Goal: Communication & Community: Share content

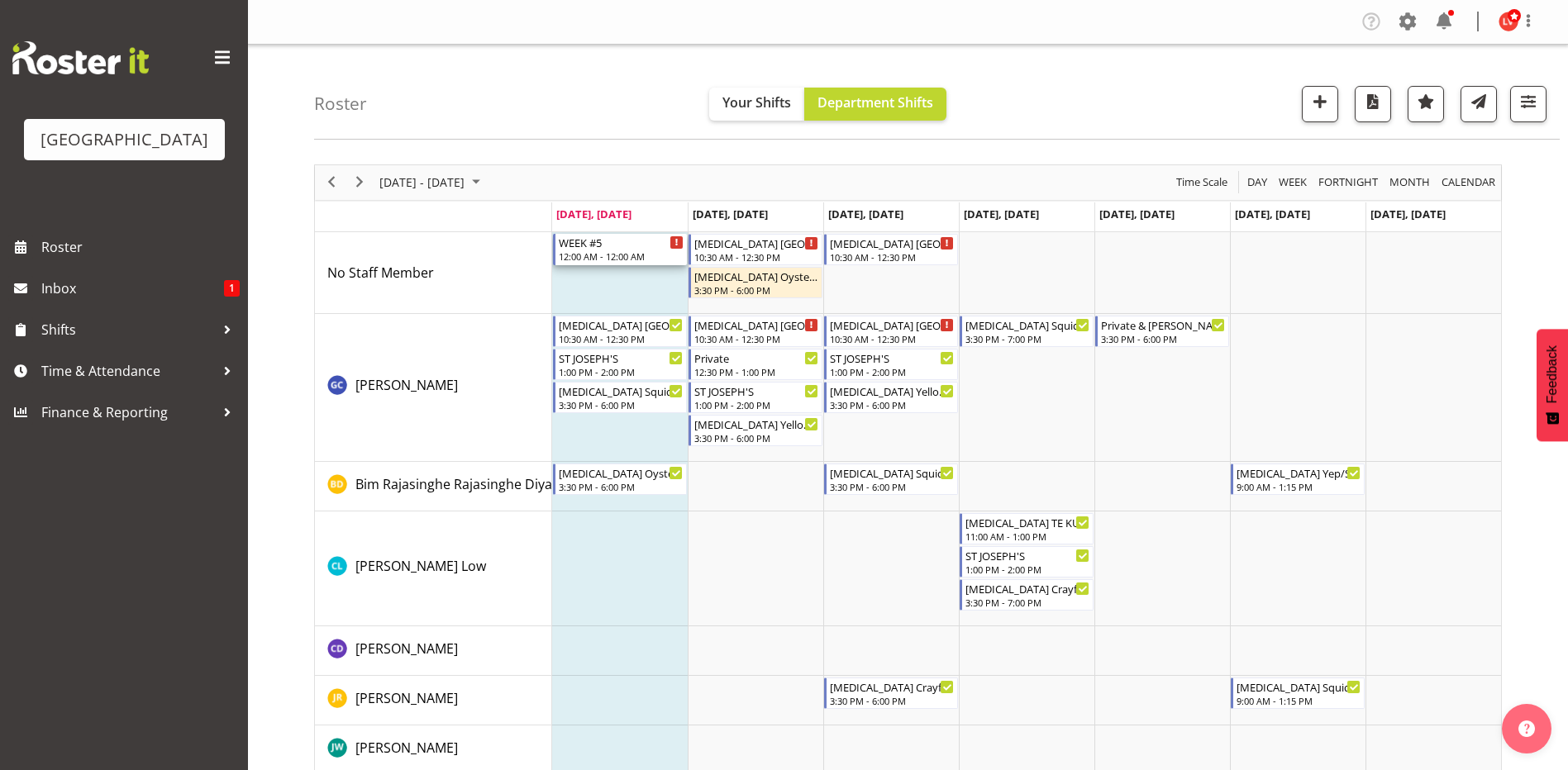
click at [598, 242] on div "WEEK #5" at bounding box center [621, 242] width 125 height 16
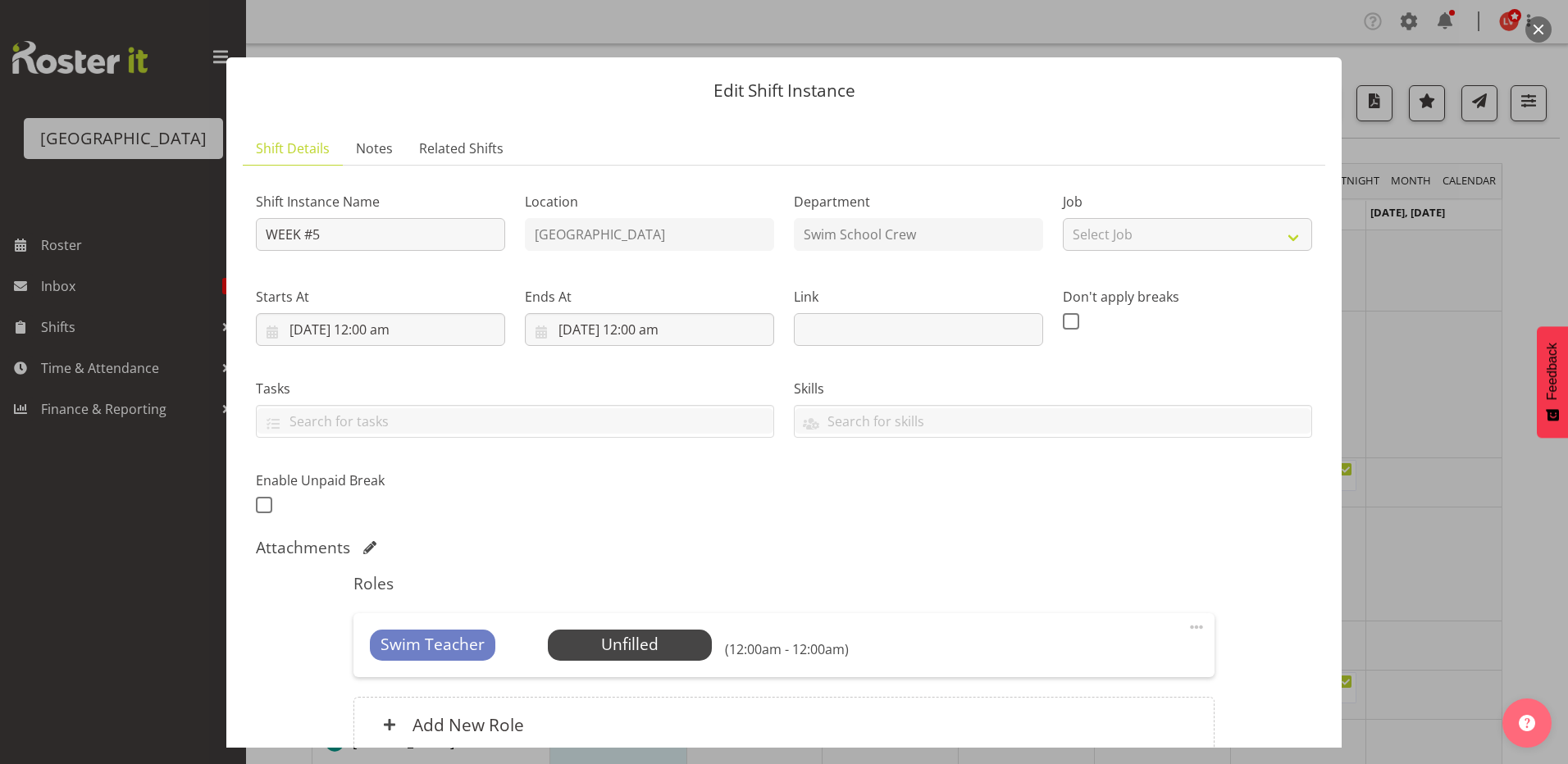
scroll to position [151, 0]
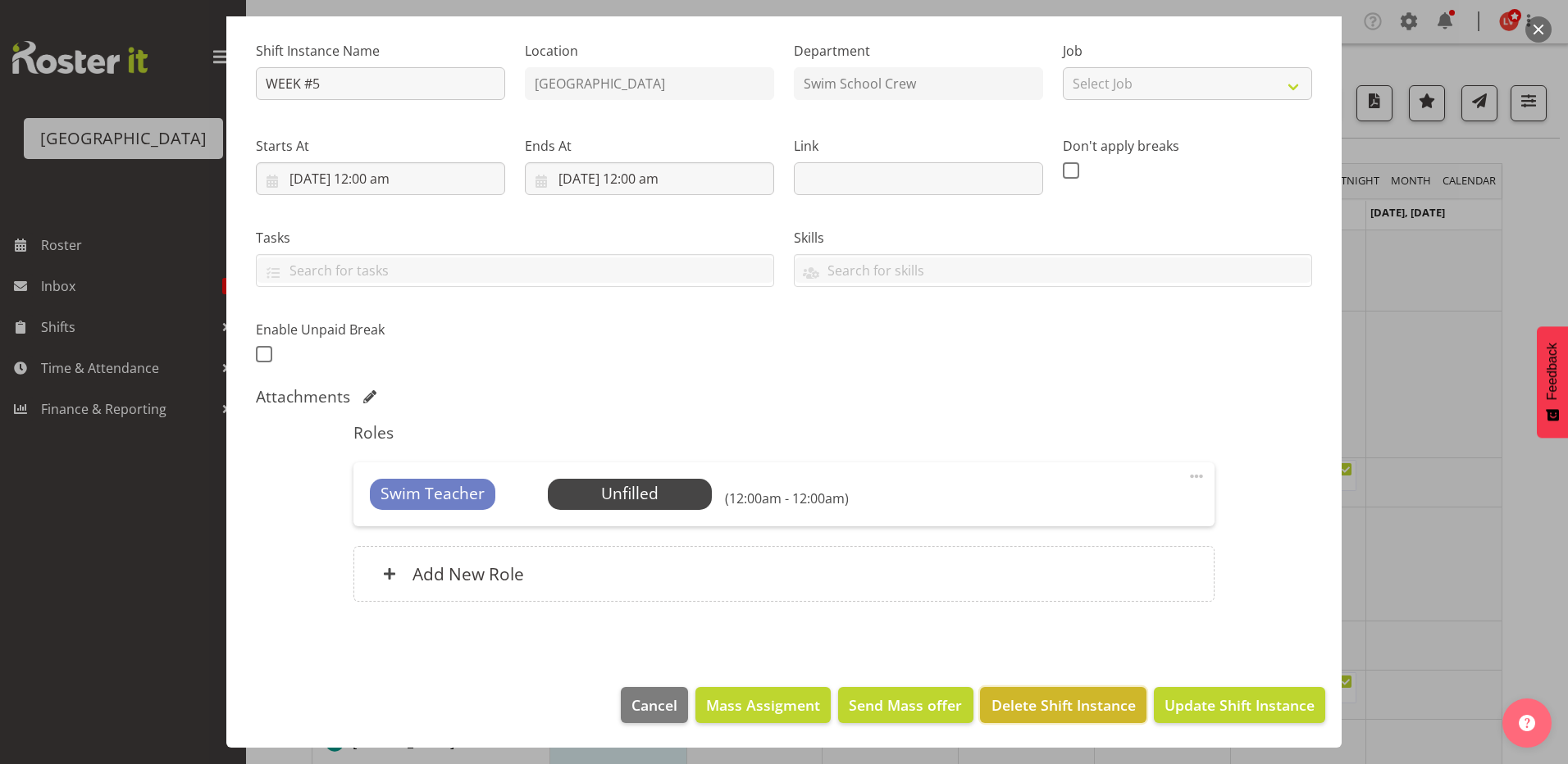
click at [995, 703] on span "Delete Shift Instance" at bounding box center [1064, 705] width 145 height 21
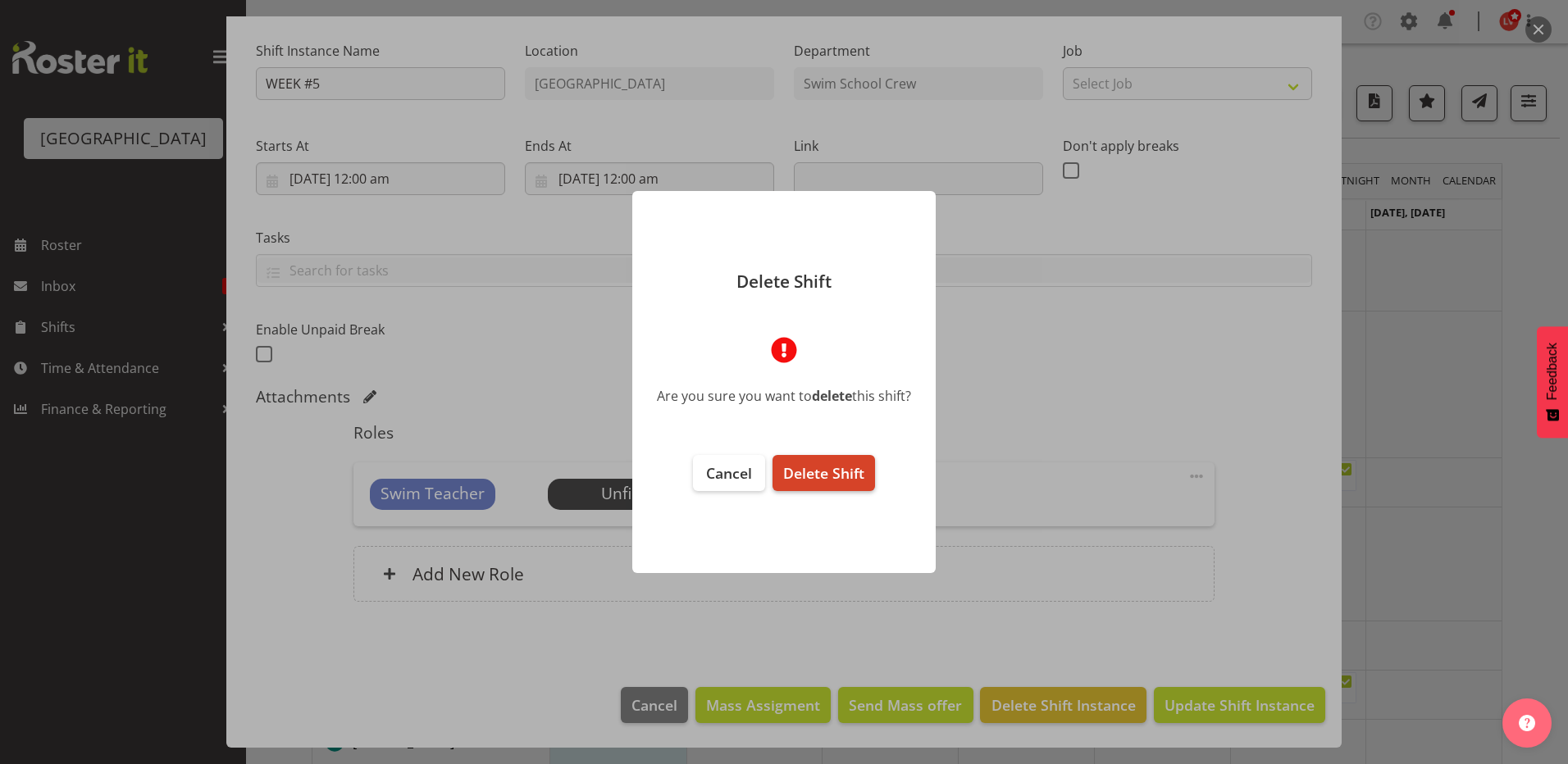
click at [833, 477] on span "Delete Shift" at bounding box center [823, 473] width 81 height 20
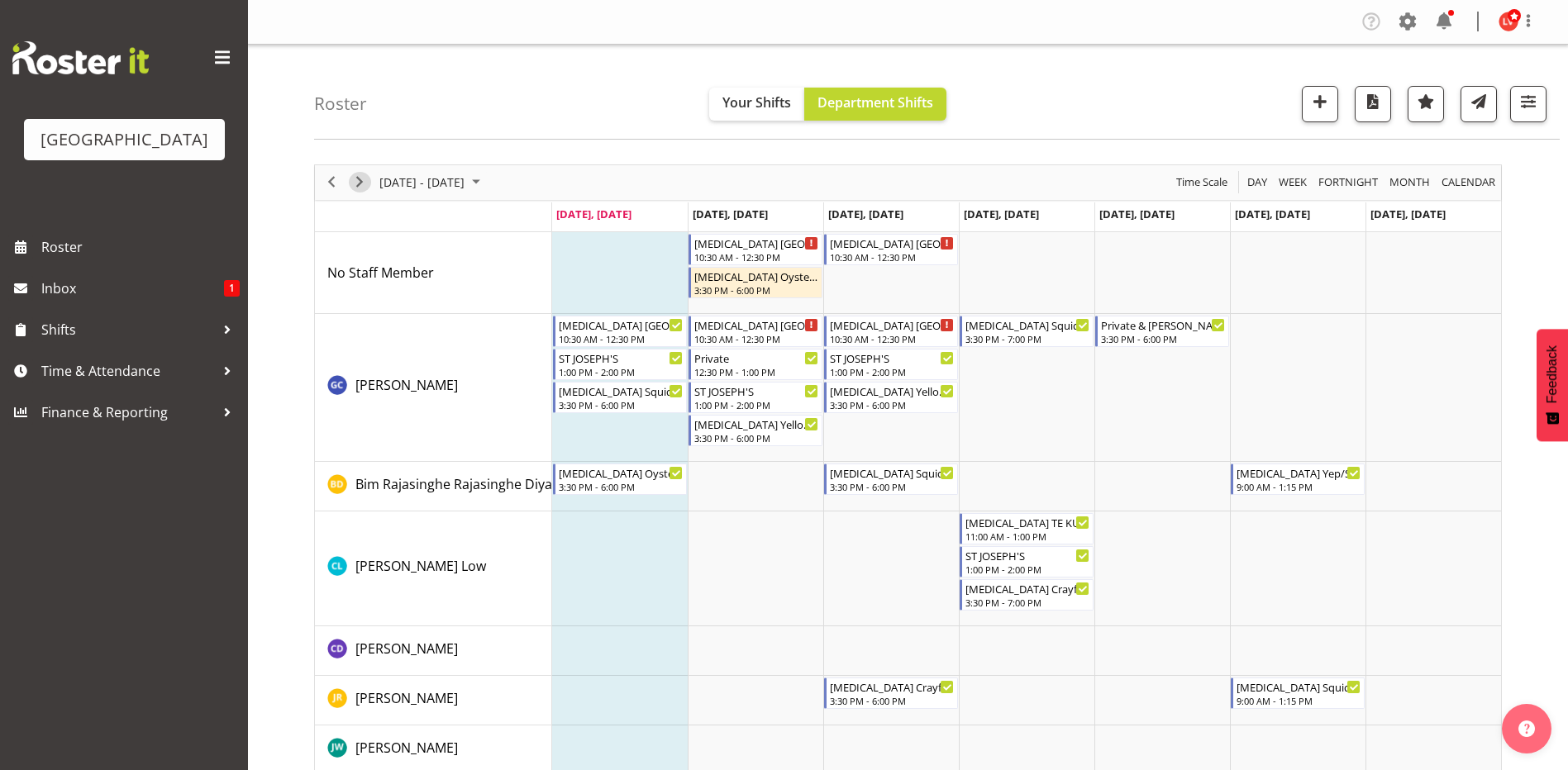
click at [356, 180] on span "Next" at bounding box center [360, 182] width 20 height 21
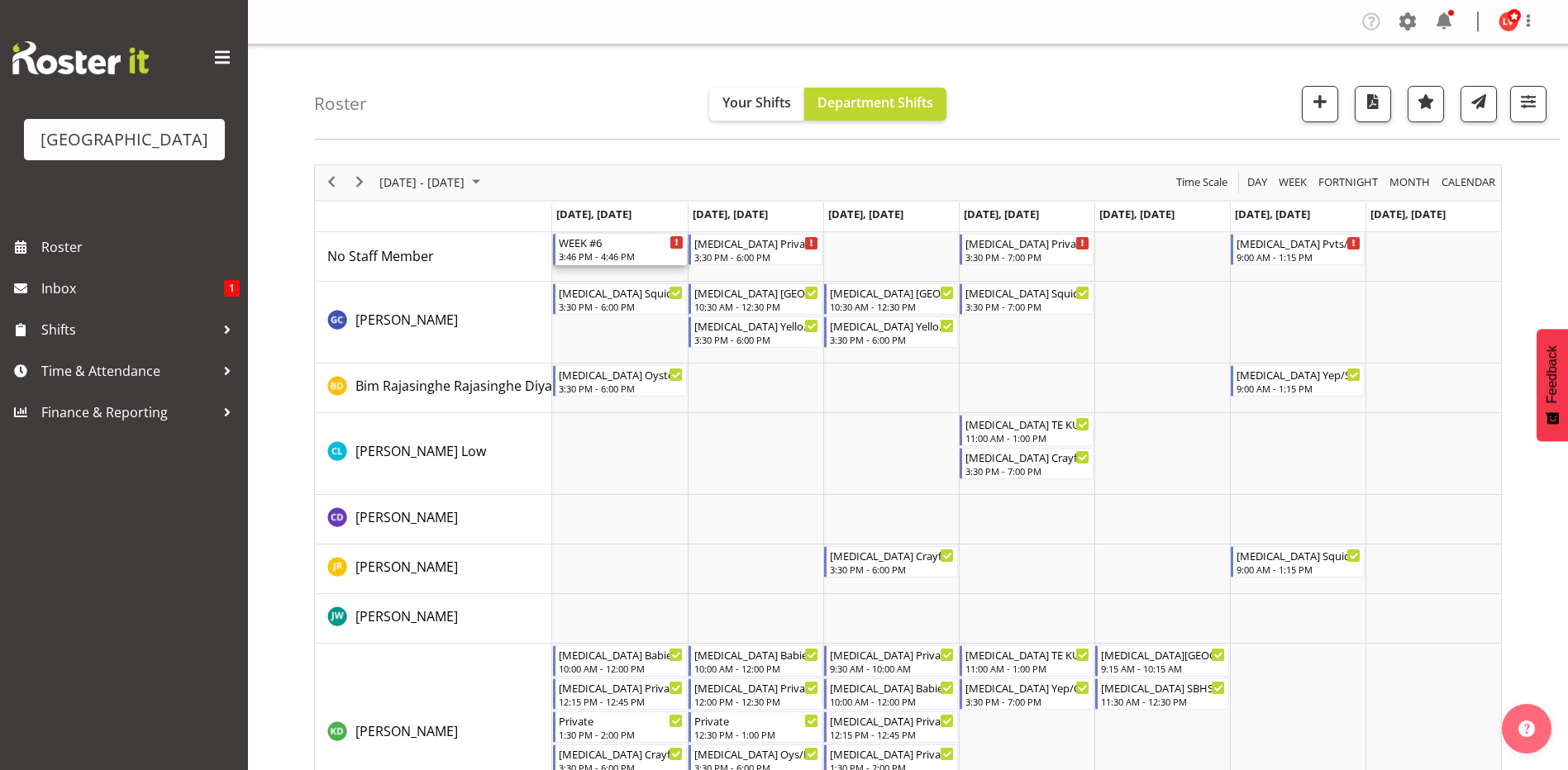
click at [595, 246] on div "WEEK #6" at bounding box center [621, 242] width 125 height 16
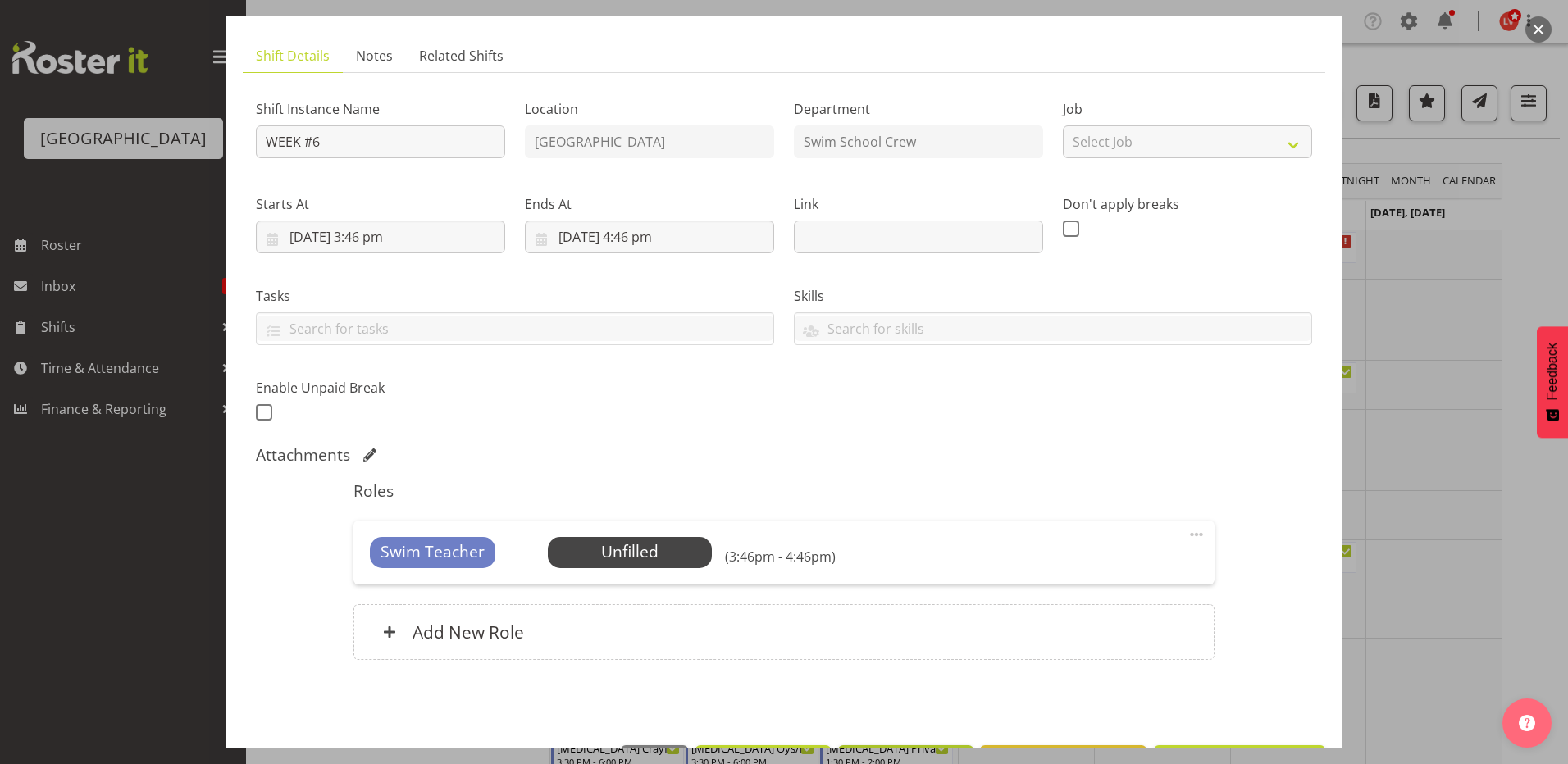
scroll to position [151, 0]
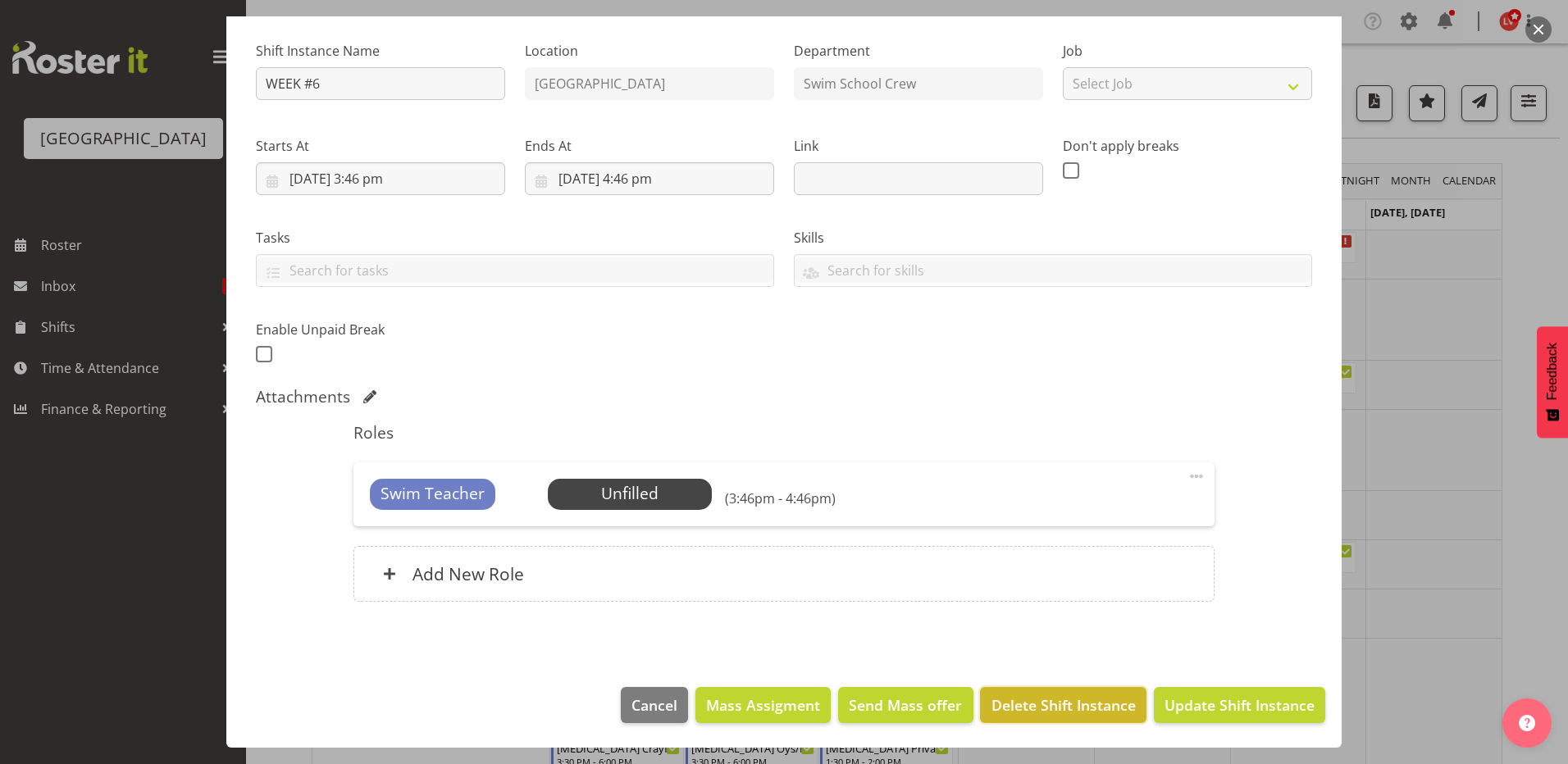
click at [1042, 697] on span "Delete Shift Instance" at bounding box center [1064, 705] width 145 height 21
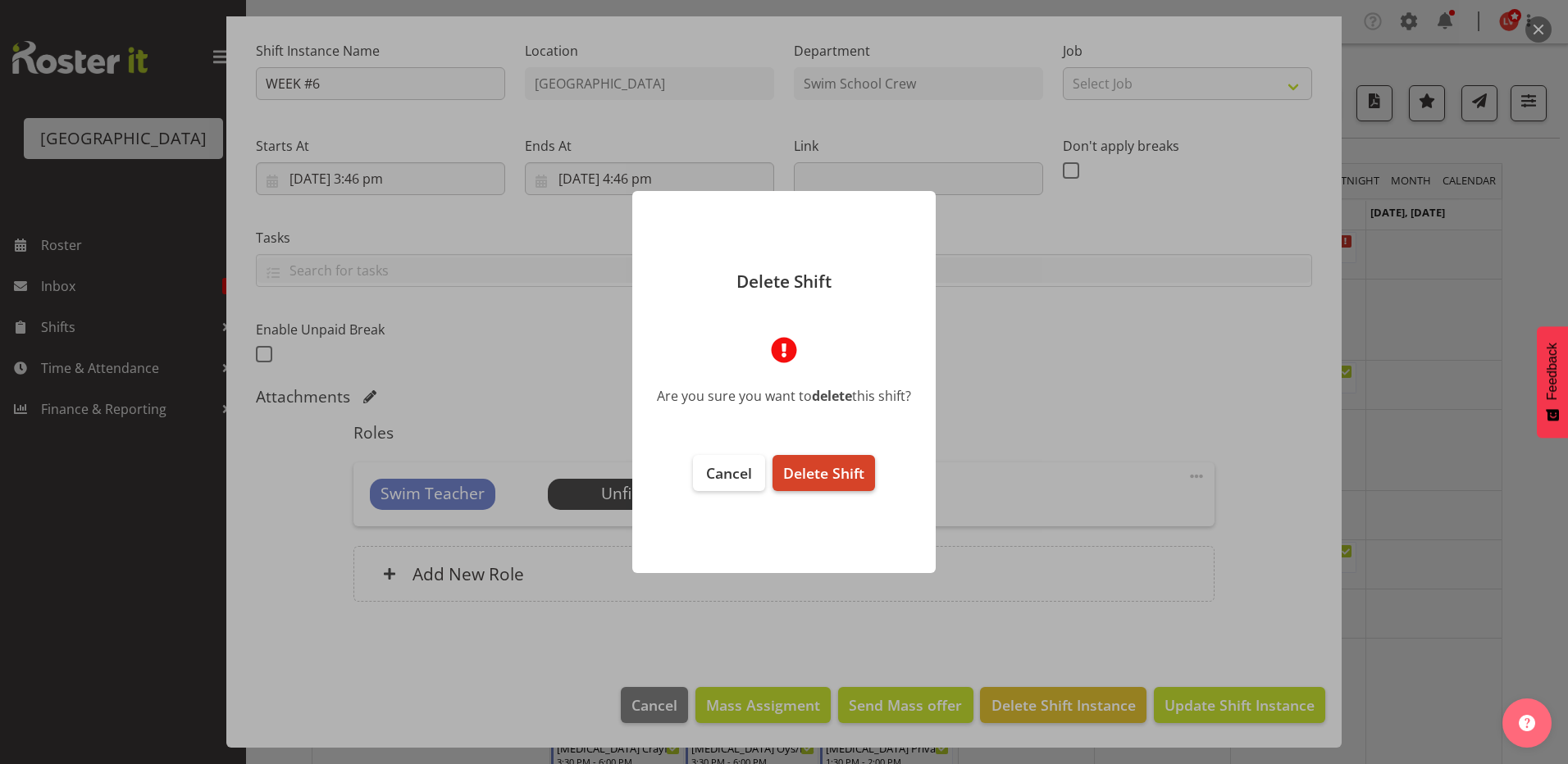
click at [798, 479] on span "Delete Shift" at bounding box center [823, 473] width 81 height 20
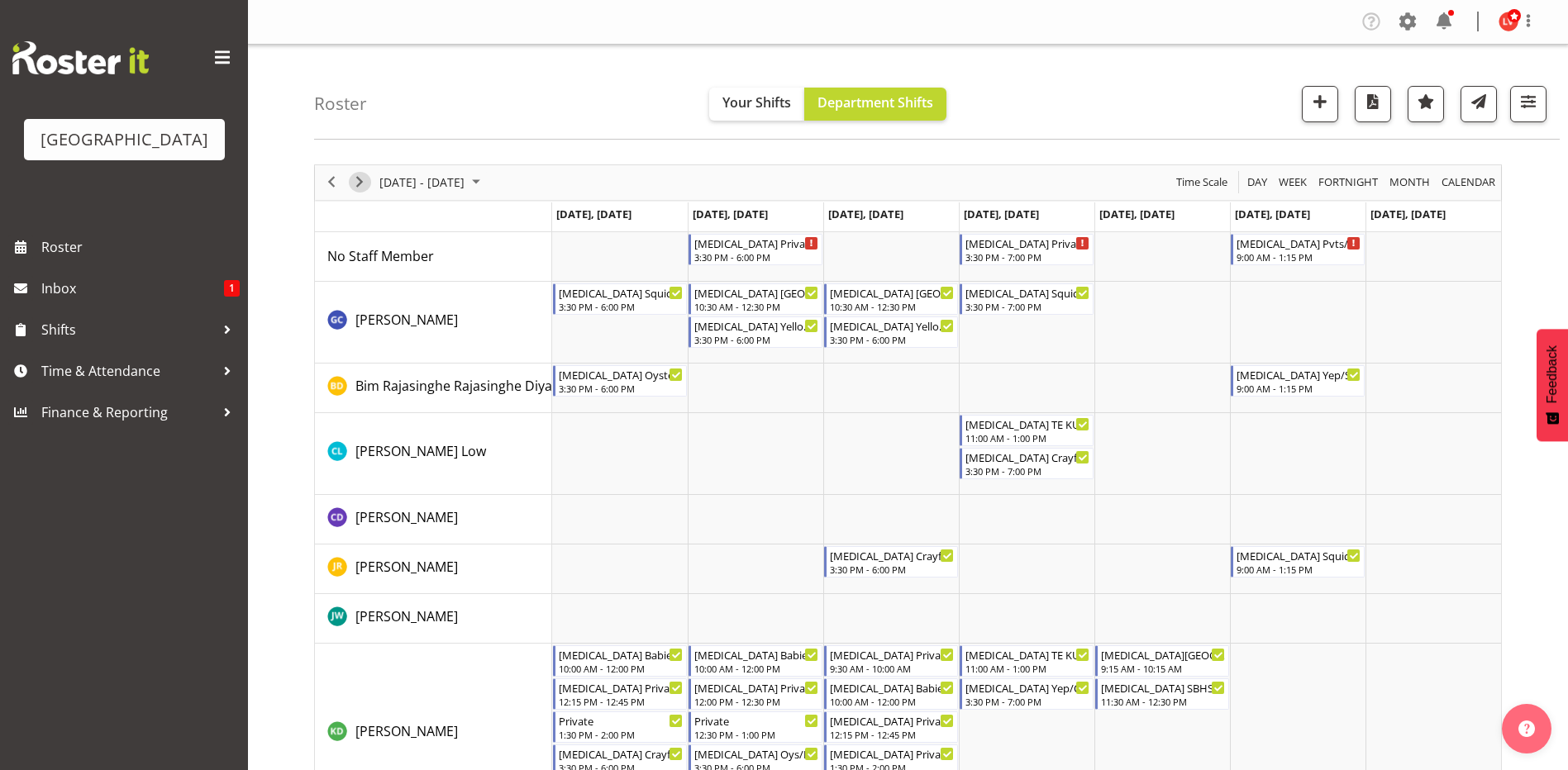
click at [358, 182] on span "Next" at bounding box center [360, 182] width 20 height 21
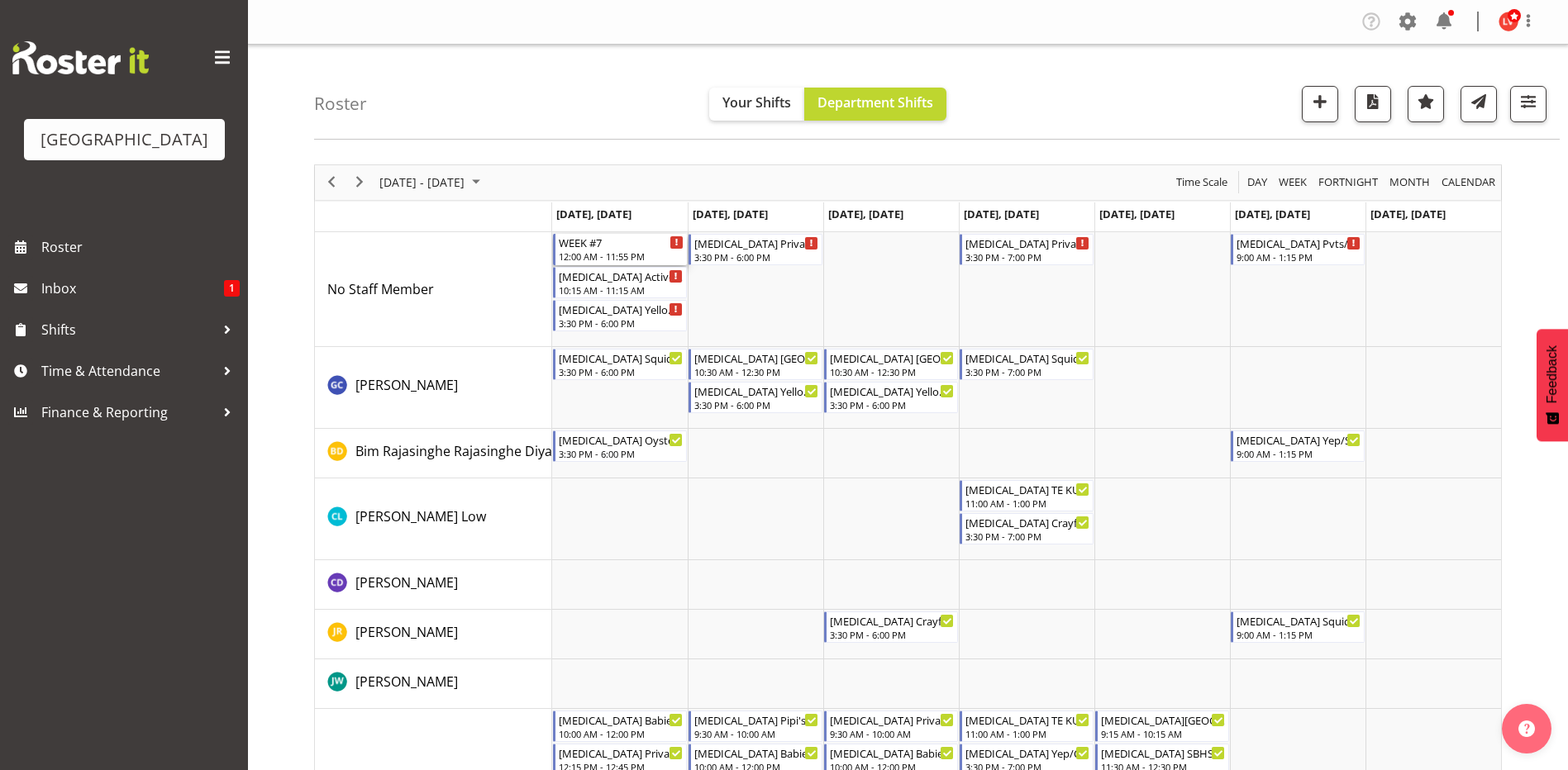
click at [602, 252] on div "12:00 AM - 11:55 PM" at bounding box center [621, 256] width 125 height 13
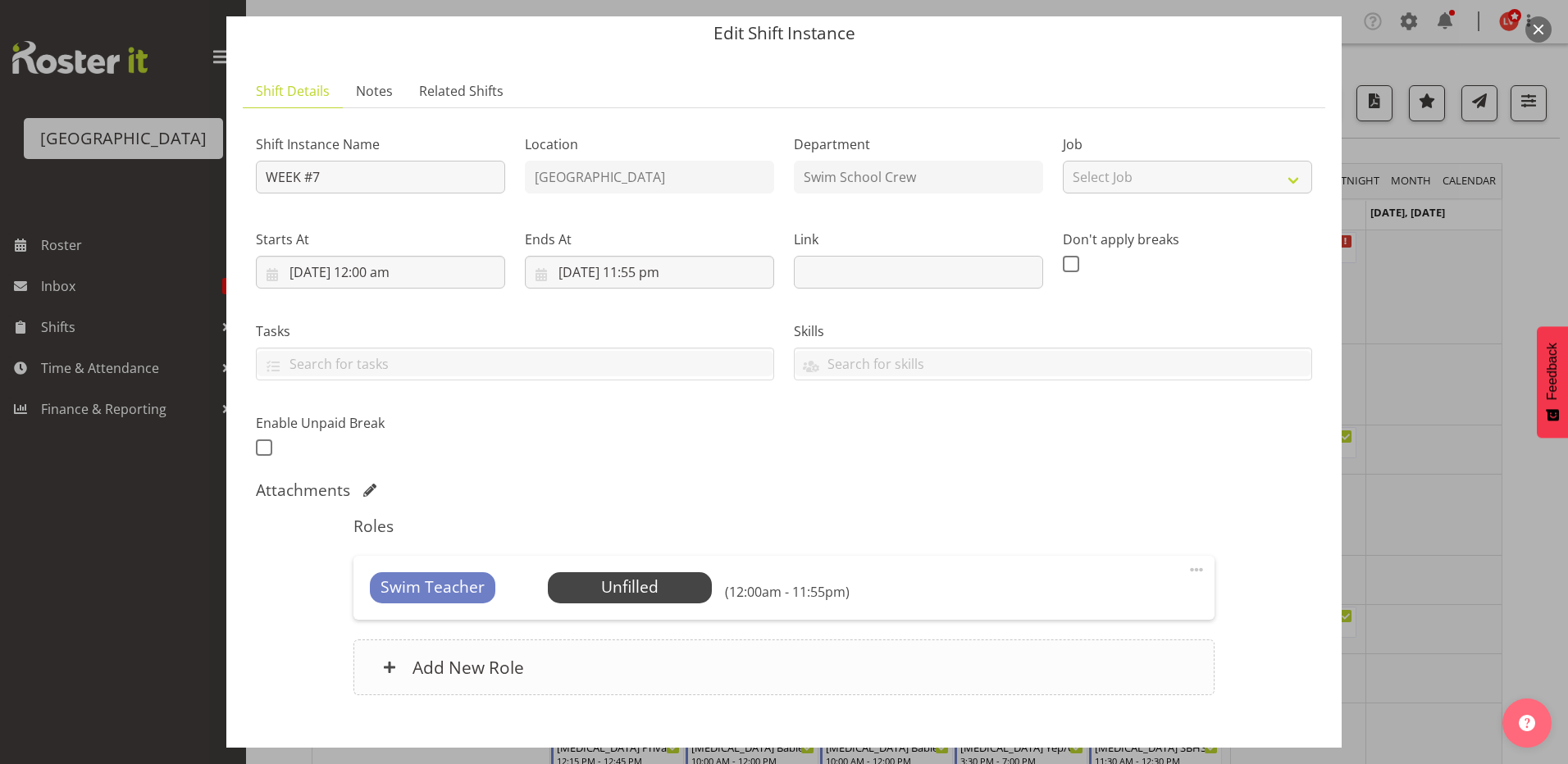
scroll to position [151, 0]
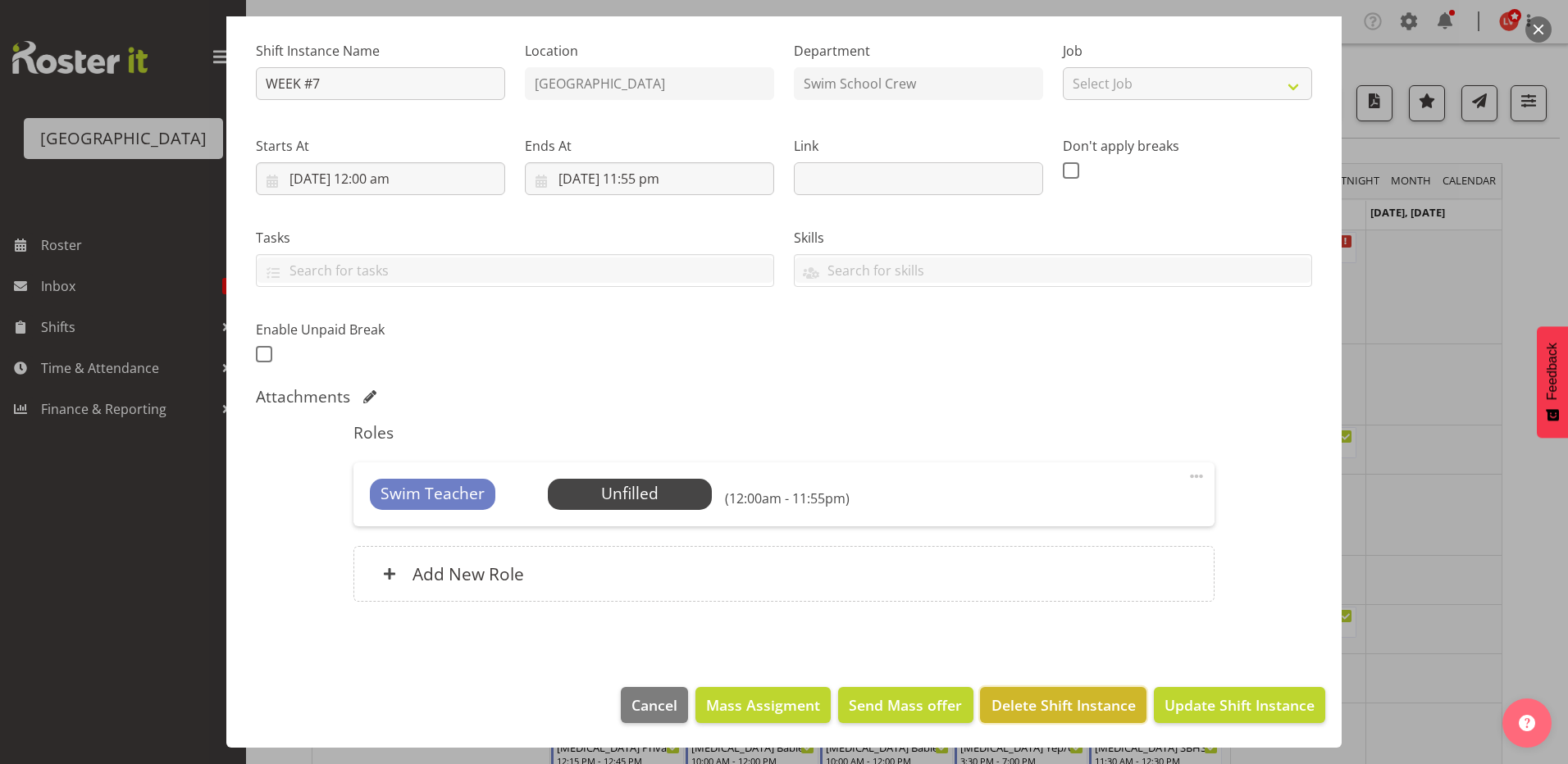
click at [1035, 710] on span "Delete Shift Instance" at bounding box center [1064, 705] width 145 height 21
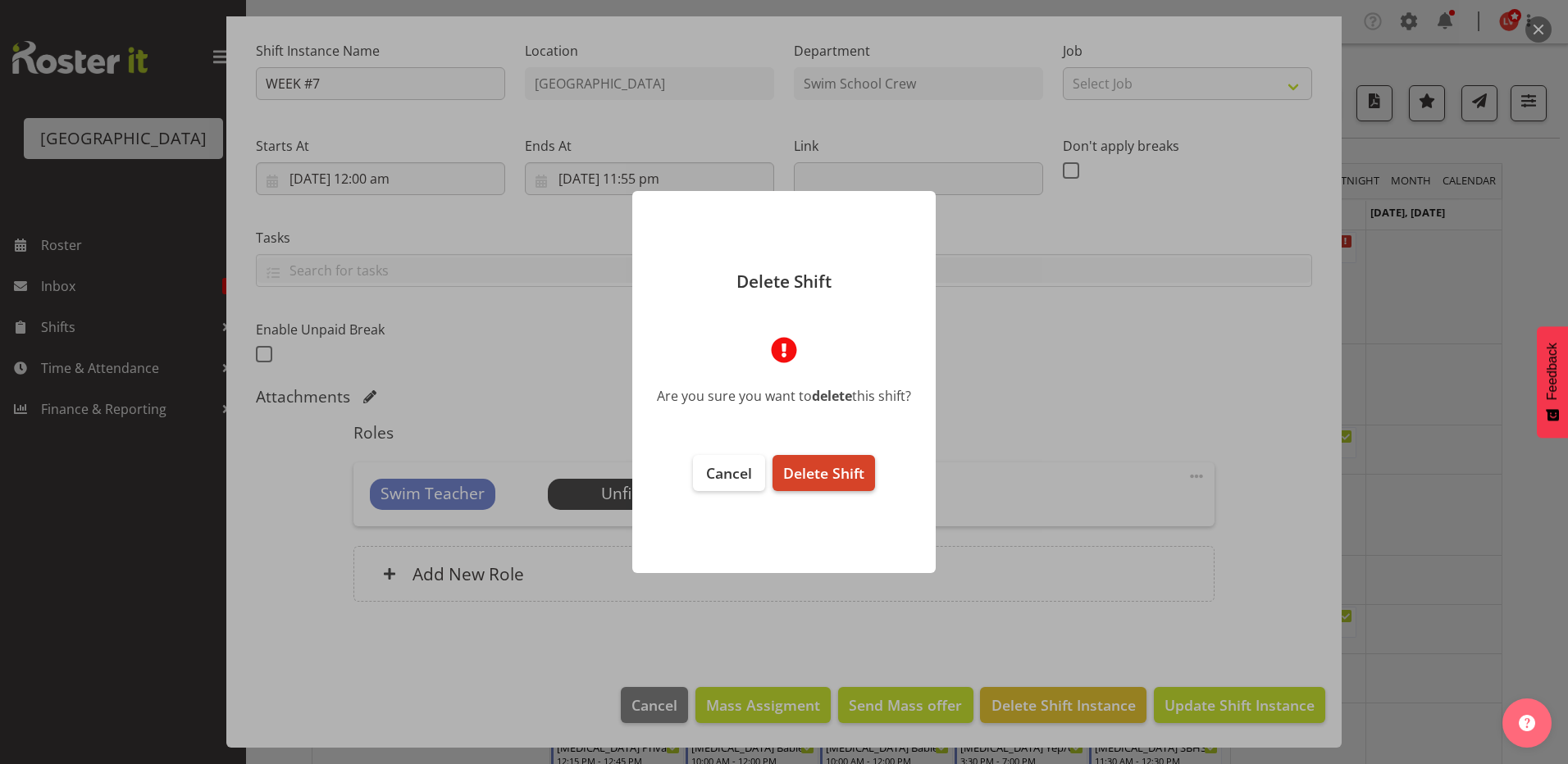
click at [827, 475] on span "Delete Shift" at bounding box center [823, 473] width 81 height 20
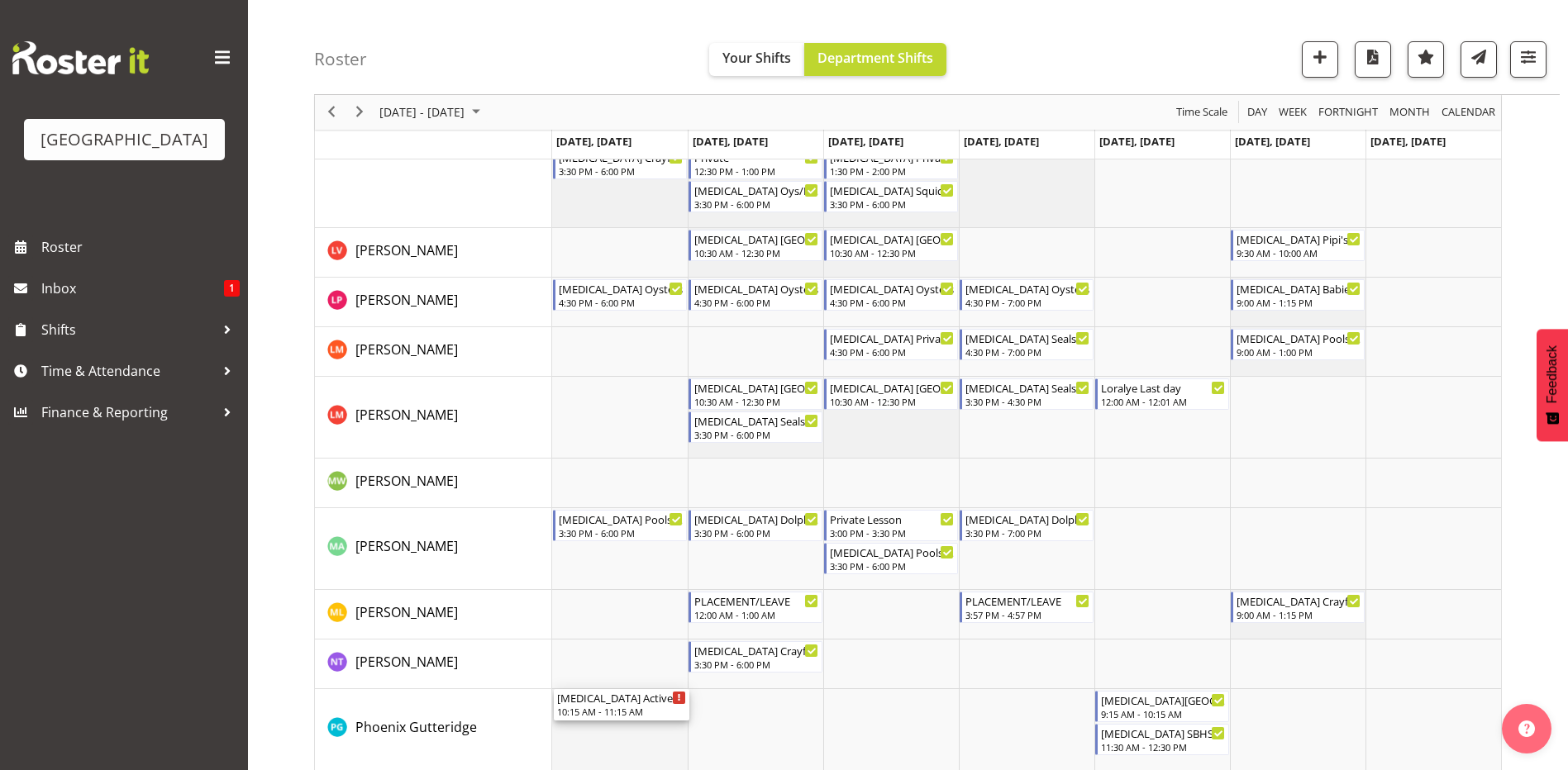
scroll to position [792, 0]
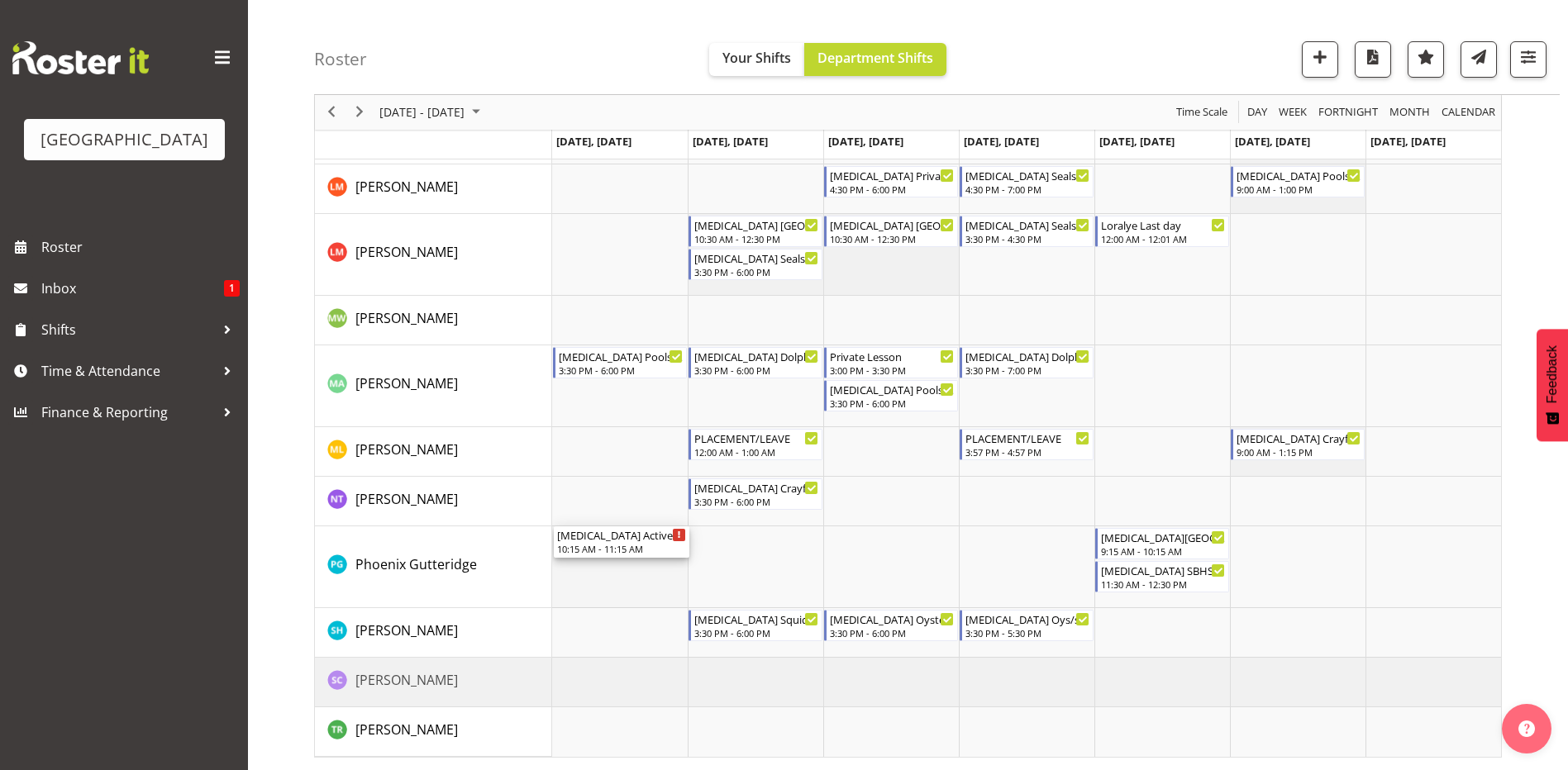
drag, startPoint x: 631, startPoint y: 258, endPoint x: 641, endPoint y: 583, distance: 325.2
click at [641, 583] on div "[MEDICAL_DATA] Active Explorers (not ILT School) 10:15 AM - 11:15 AM [MEDICAL_D…" at bounding box center [1026, 99] width 948 height 1317
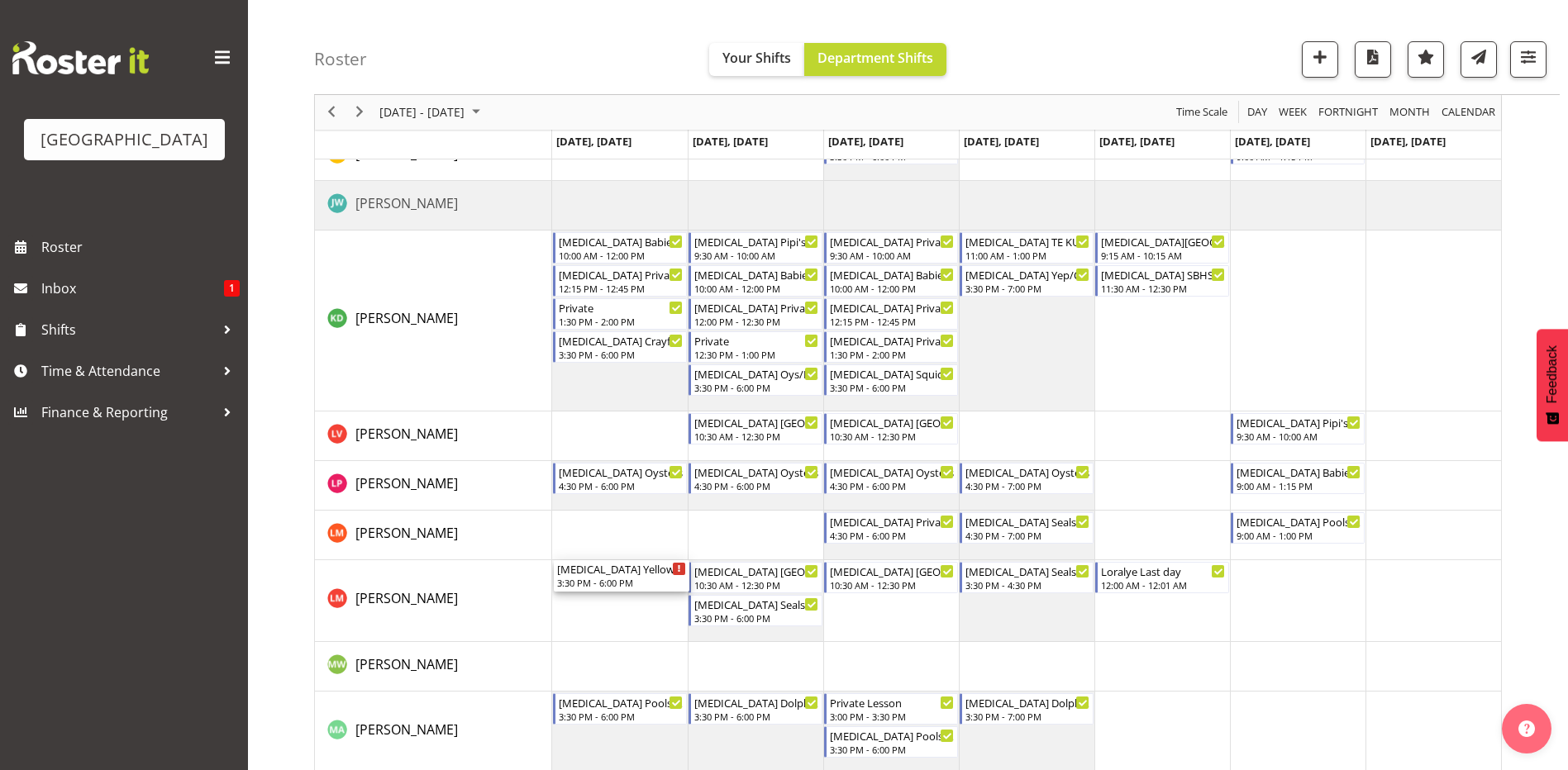
scroll to position [759, 0]
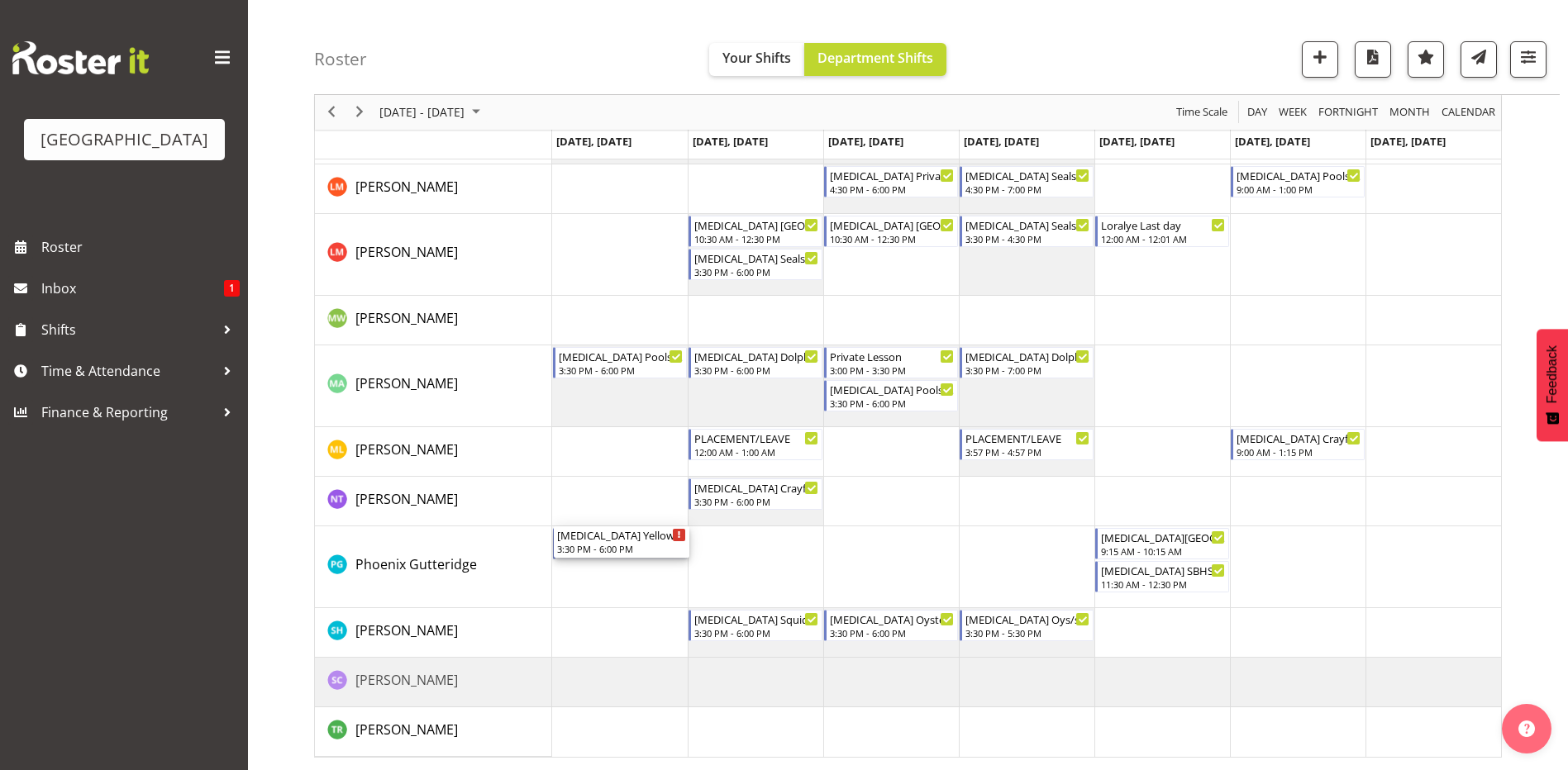
drag, startPoint x: 608, startPoint y: 245, endPoint x: 628, endPoint y: 597, distance: 352.6
click at [628, 597] on div "[MEDICAL_DATA] Yellow Eyed Penguins 3:30 PM - 6:00 PM [MEDICAL_DATA] Privates 3…" at bounding box center [1026, 114] width 948 height 1284
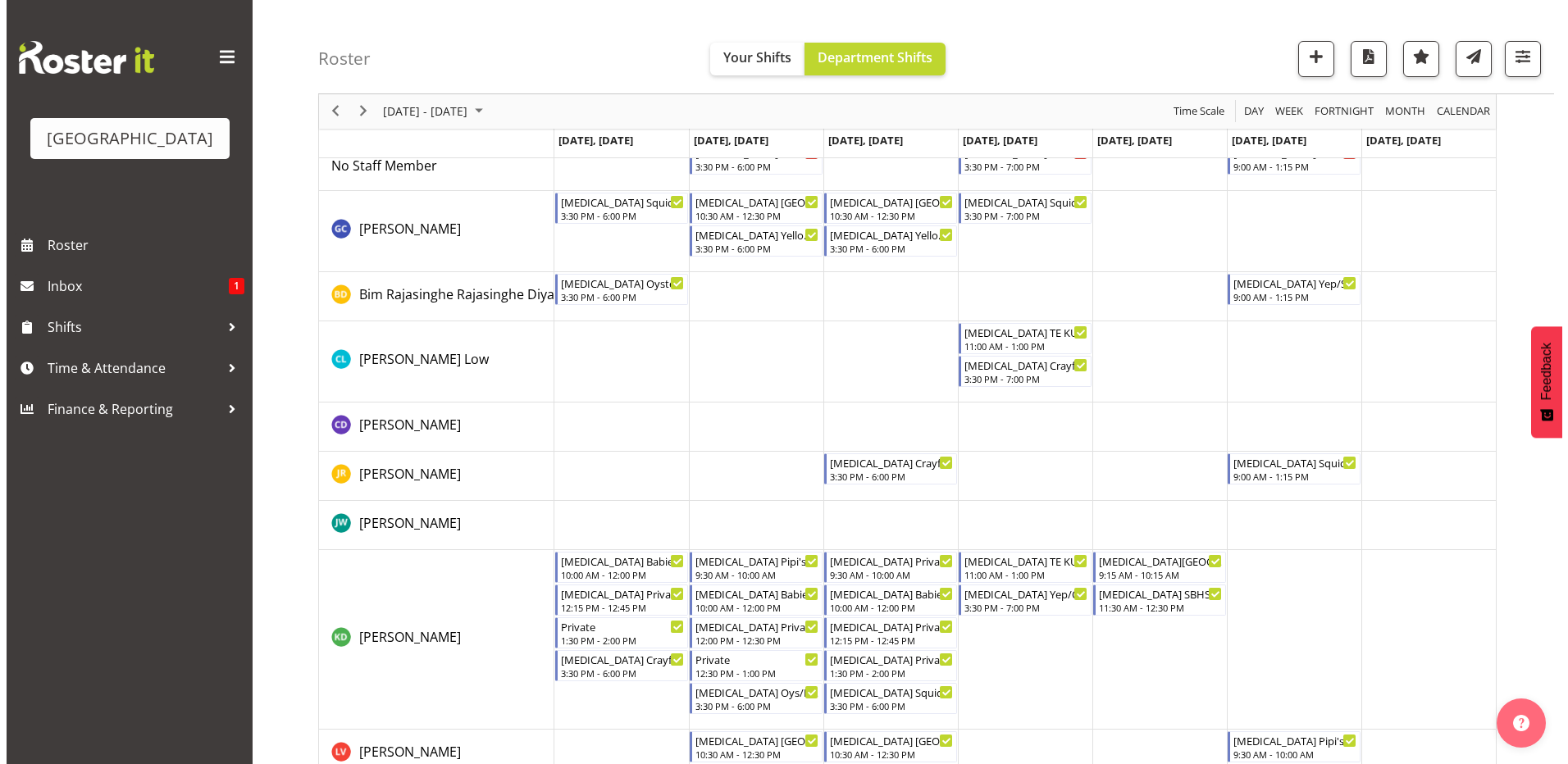
scroll to position [0, 0]
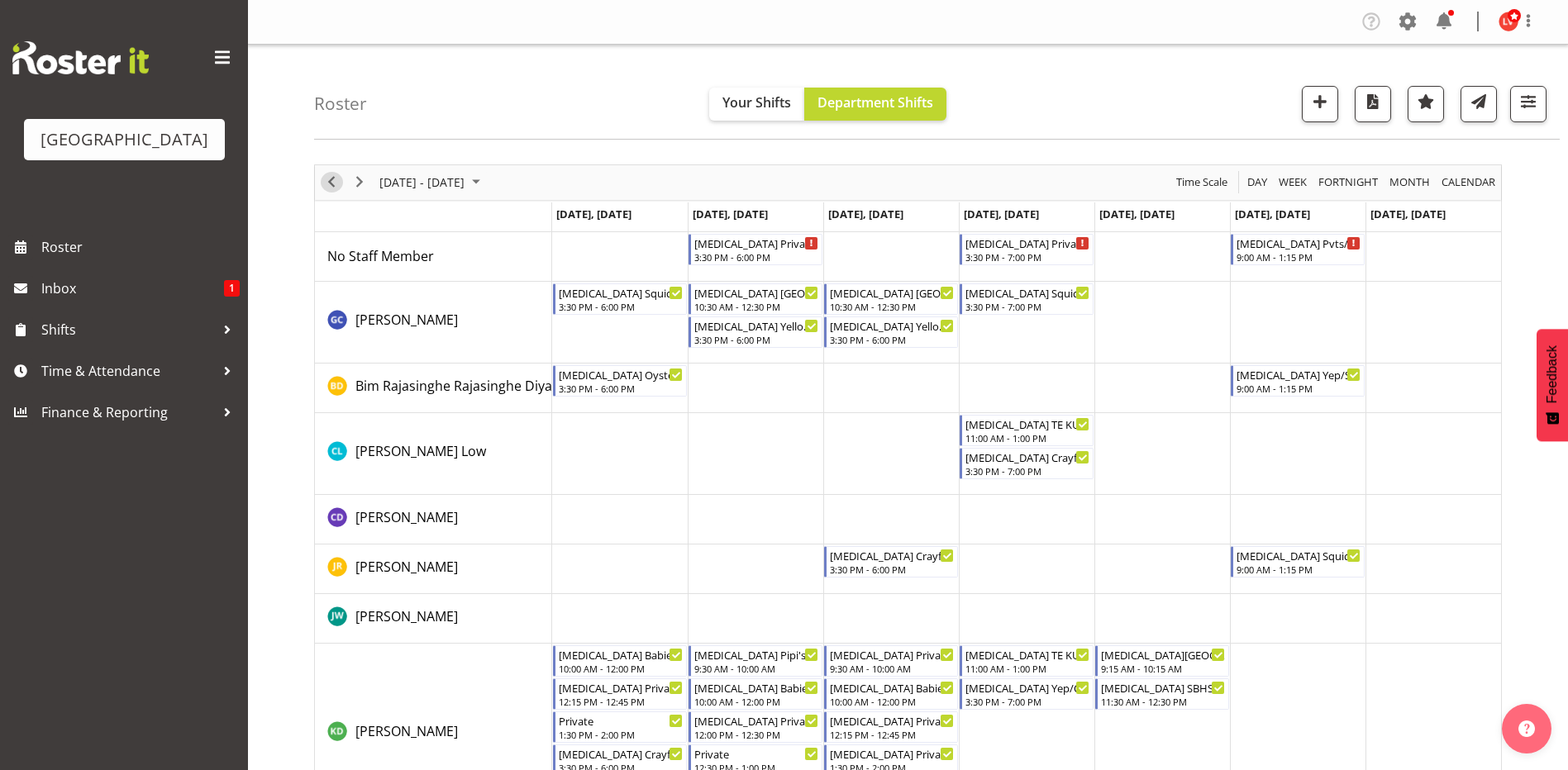
click at [336, 181] on span "Previous" at bounding box center [331, 182] width 20 height 21
click at [358, 183] on span "Next" at bounding box center [360, 182] width 20 height 21
click at [355, 187] on span "Next" at bounding box center [360, 182] width 20 height 21
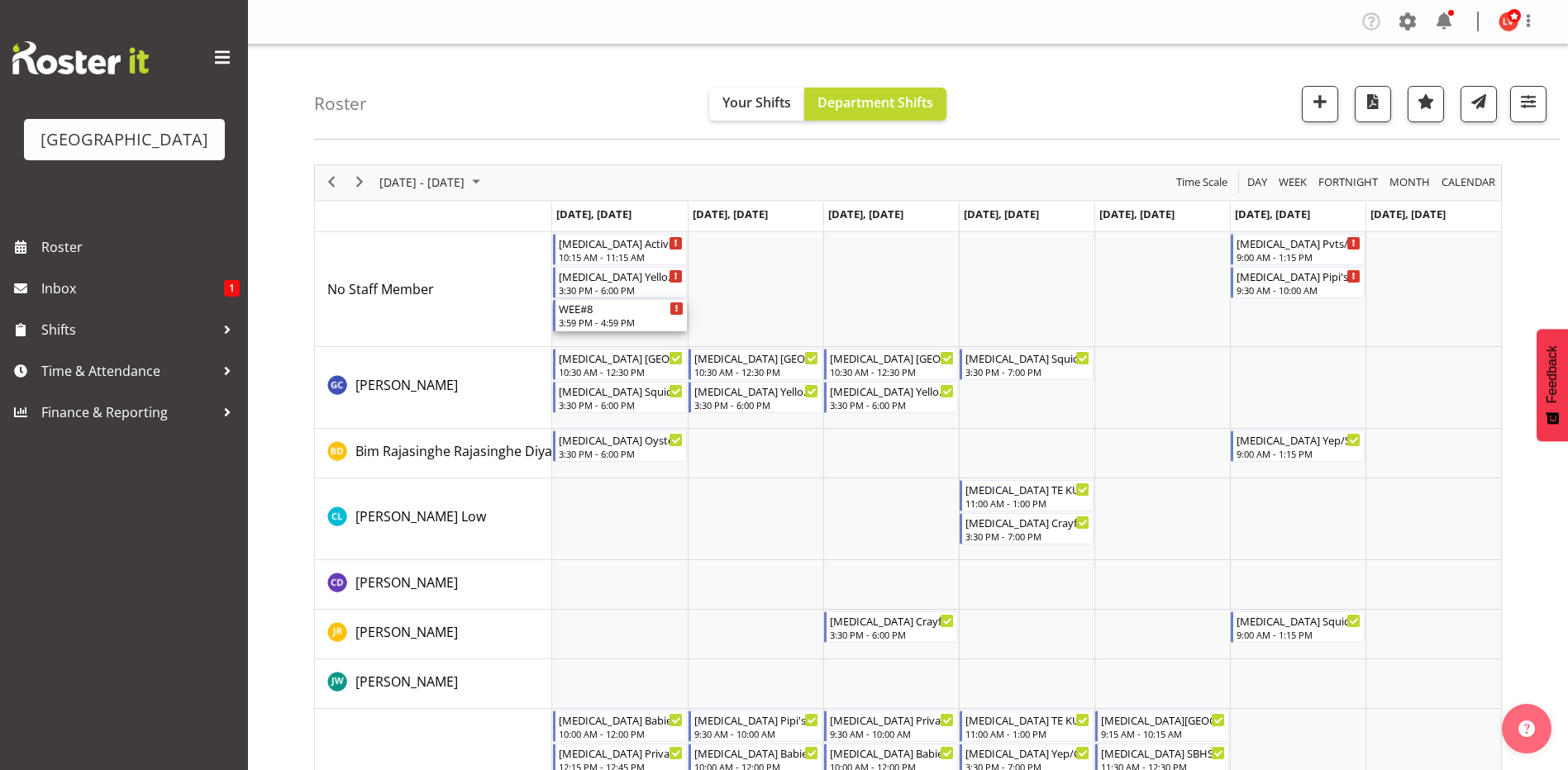
click at [573, 310] on div "WEE#8" at bounding box center [621, 308] width 125 height 16
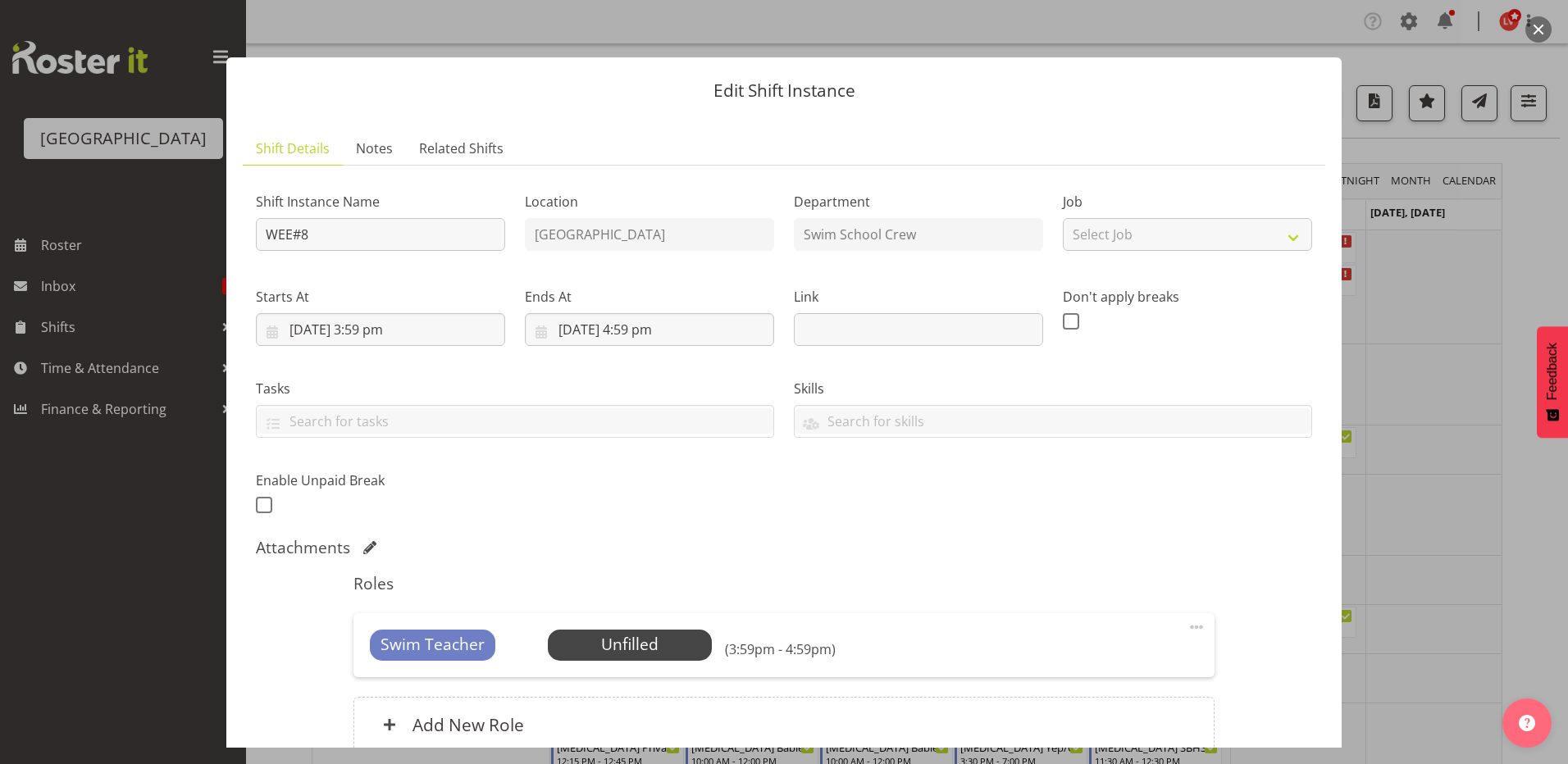
scroll to position [151, 0]
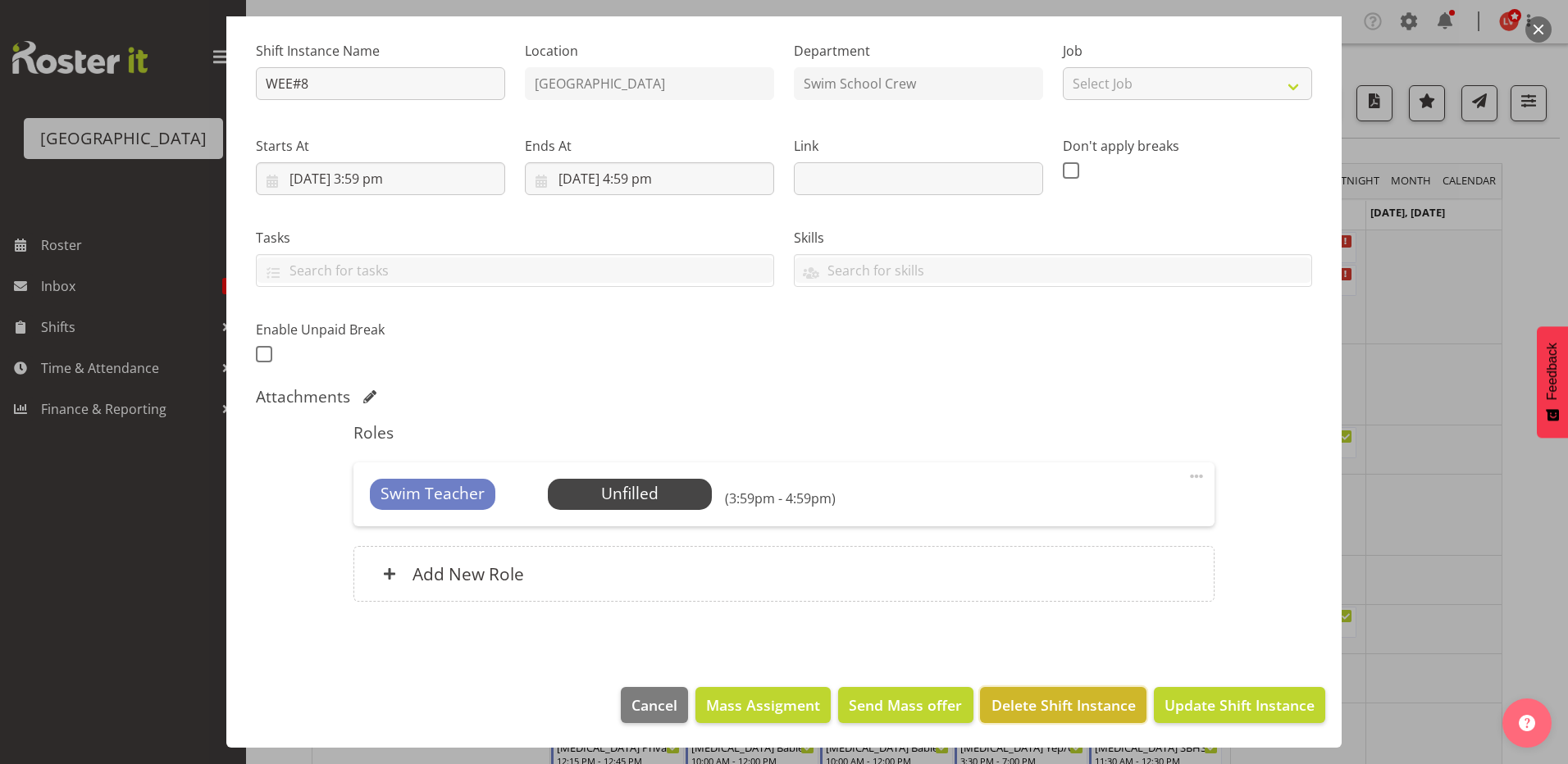
click at [1025, 695] on span "Delete Shift Instance" at bounding box center [1064, 705] width 145 height 21
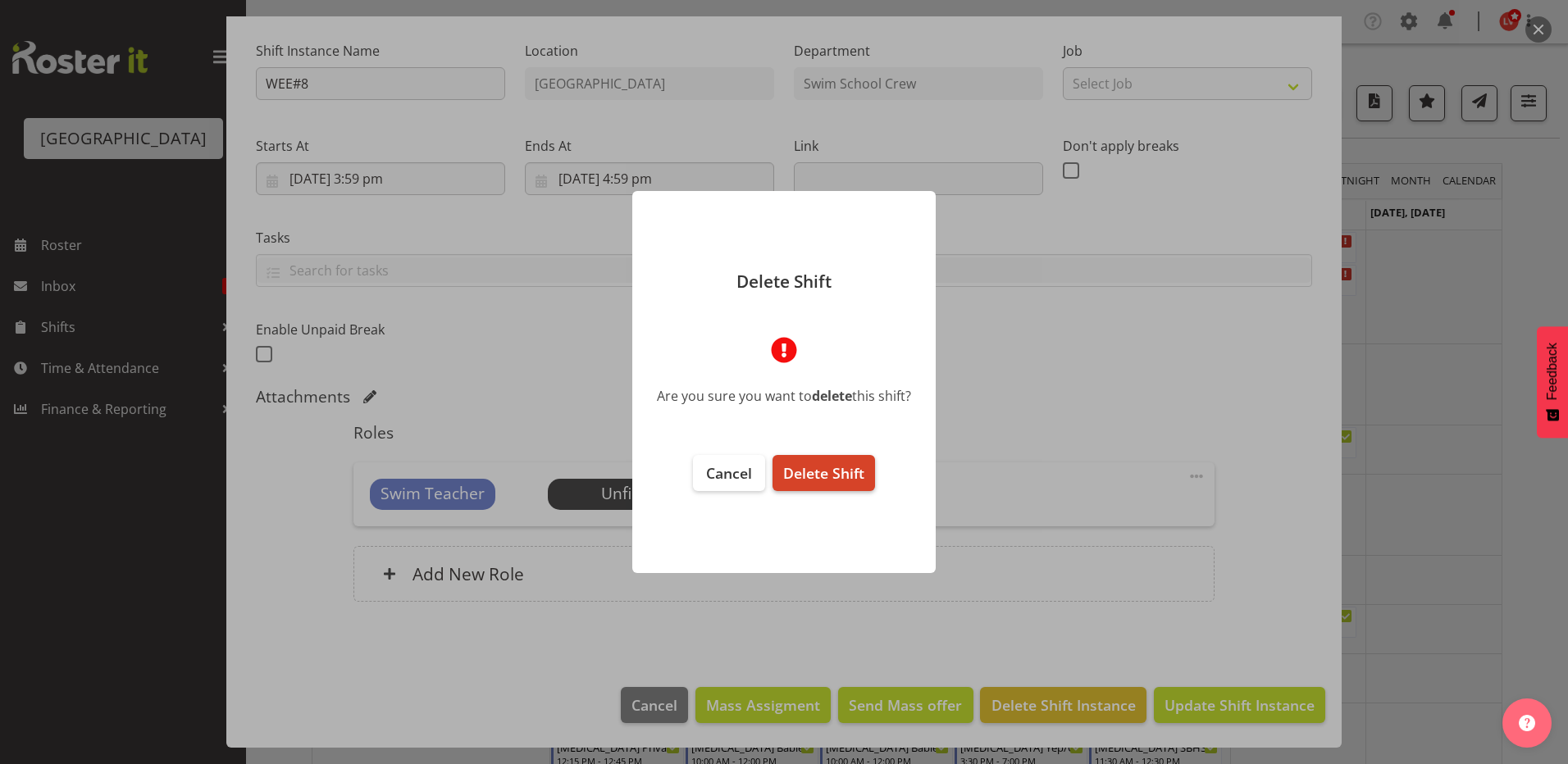
click at [833, 478] on span "Delete Shift" at bounding box center [823, 473] width 81 height 20
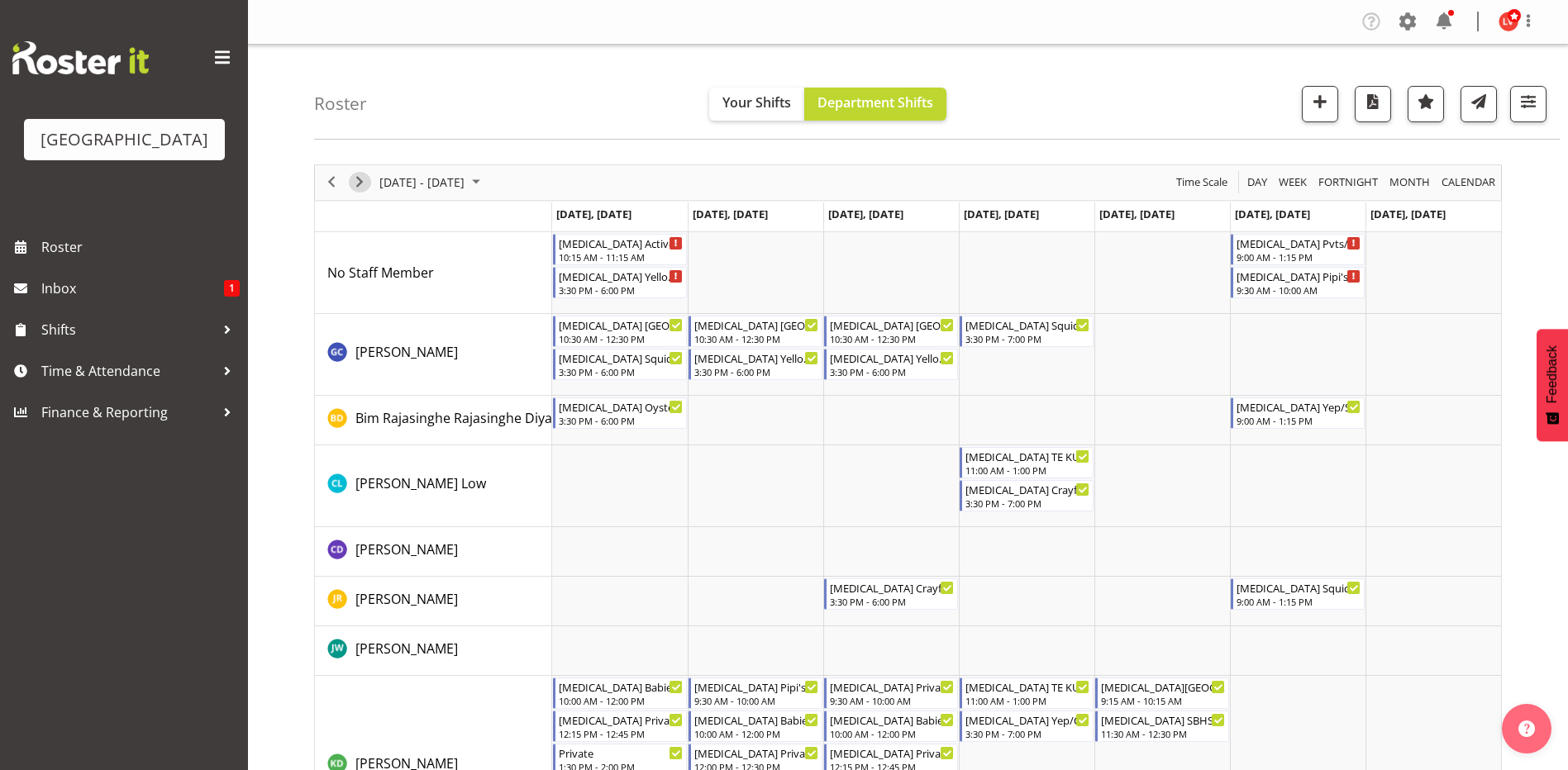
click at [360, 185] on span "Next" at bounding box center [360, 182] width 20 height 21
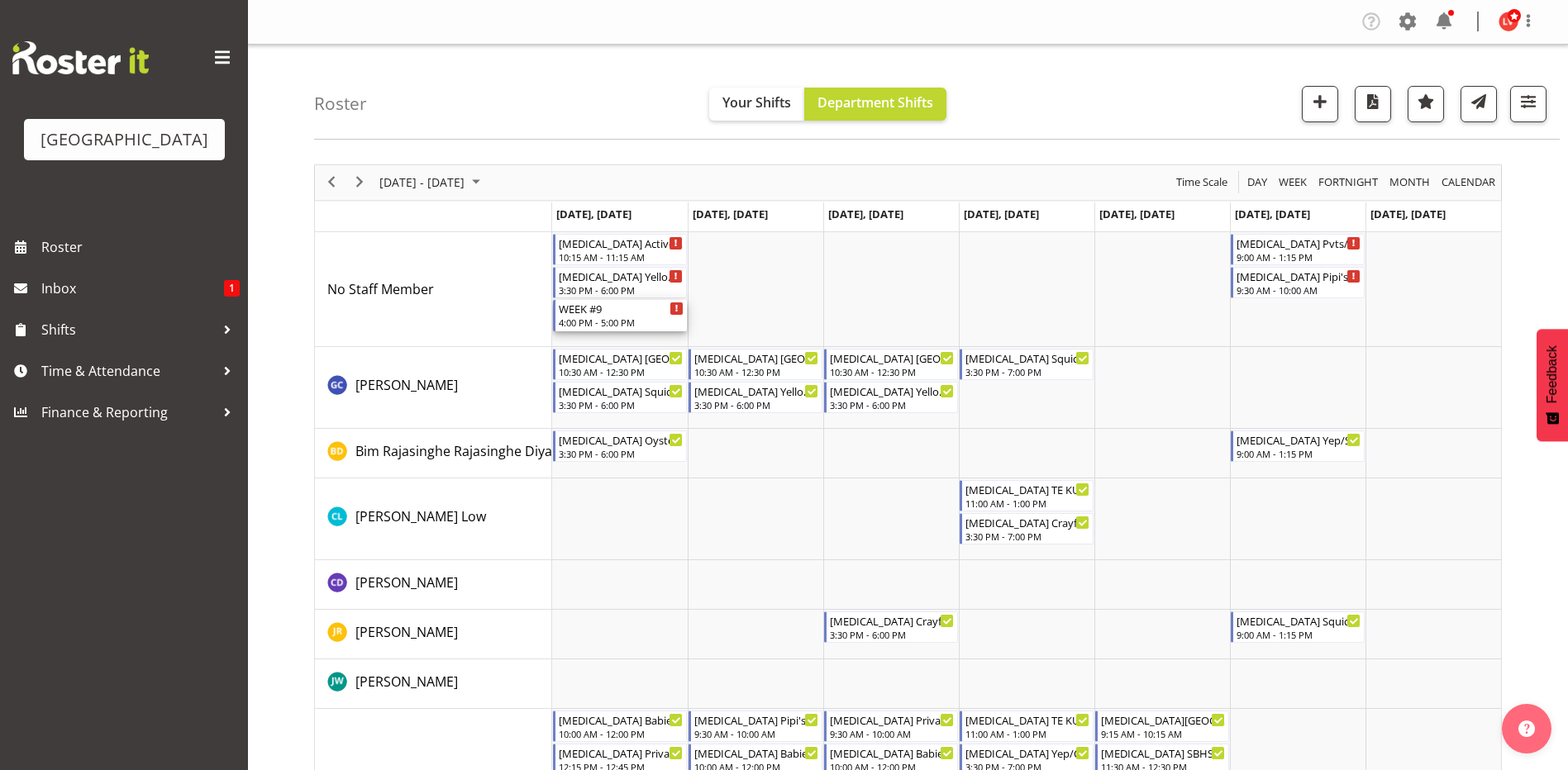
click at [603, 316] on div "4:00 PM - 5:00 PM" at bounding box center [621, 322] width 125 height 13
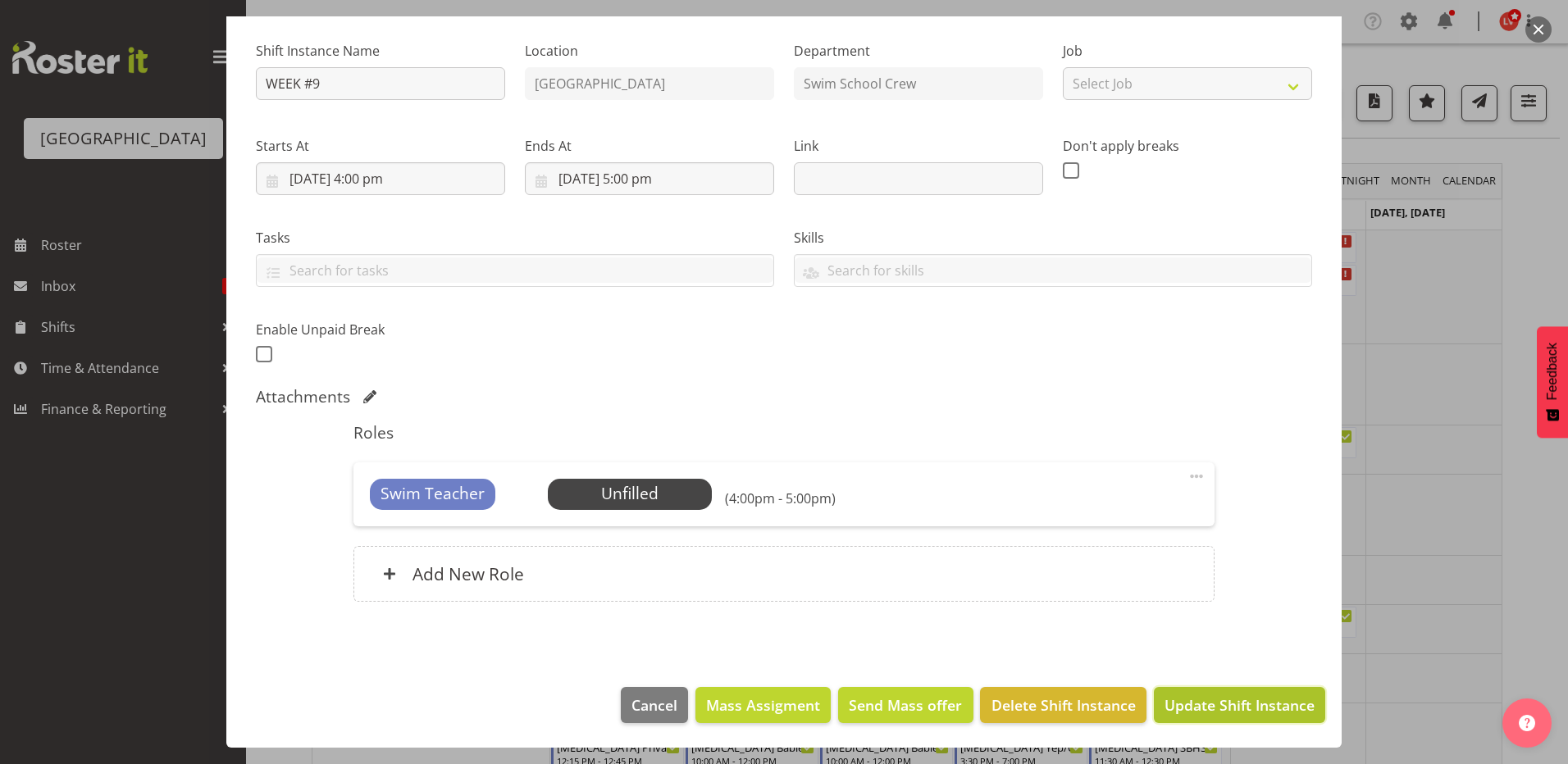
click at [1201, 697] on span "Update Shift Instance" at bounding box center [1240, 705] width 150 height 21
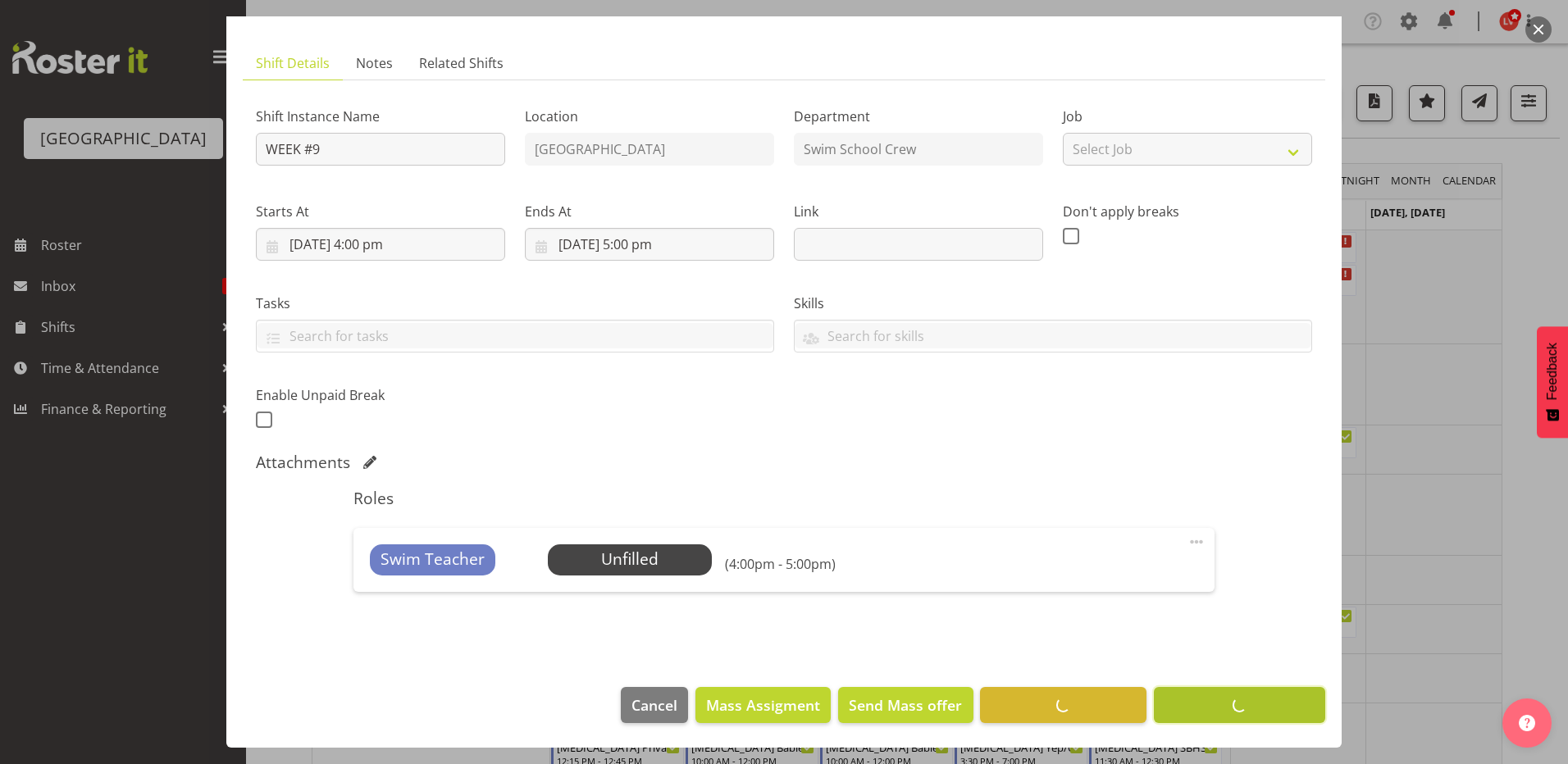
scroll to position [86, 0]
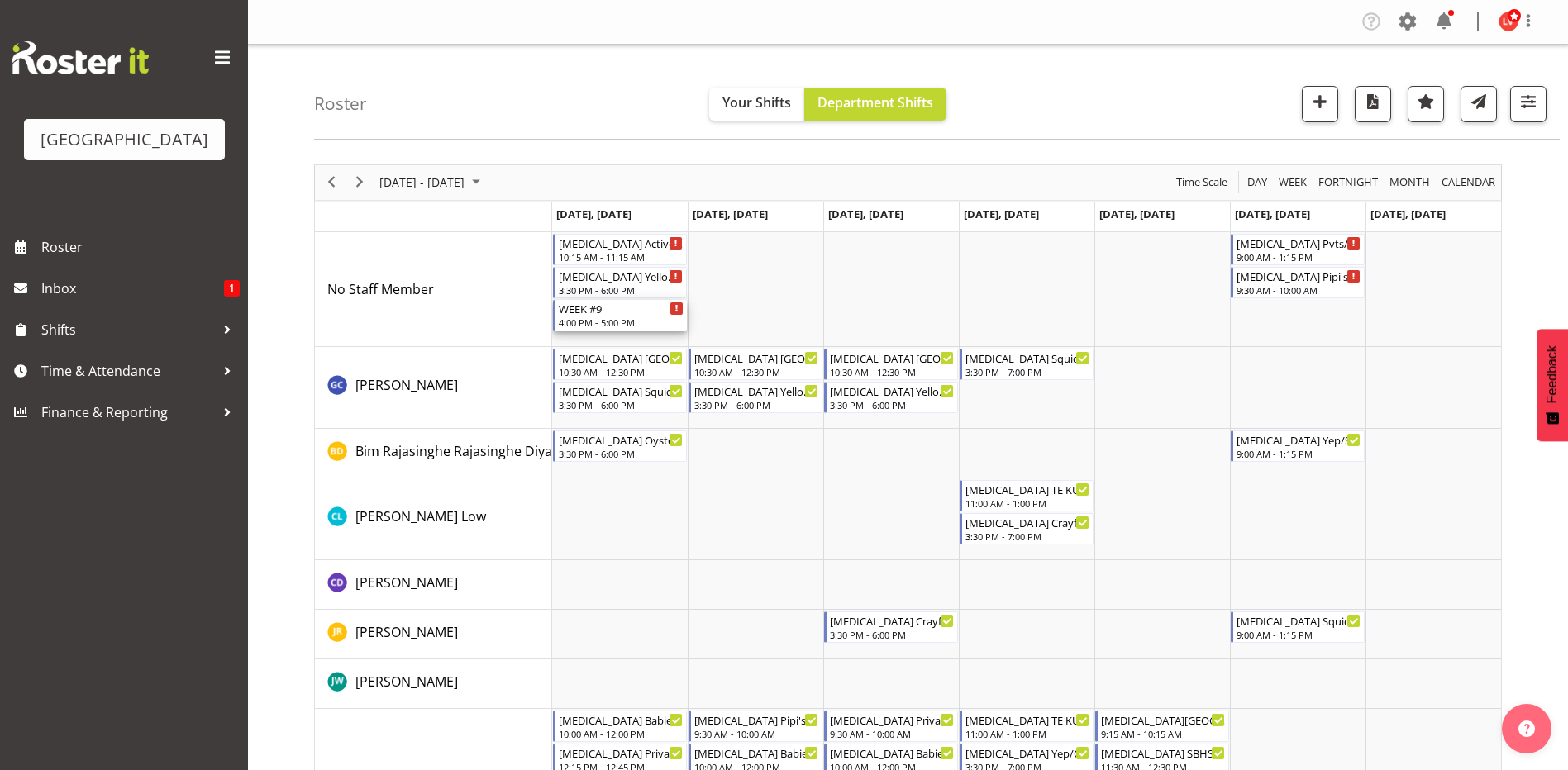
click at [577, 313] on div "WEEK #9" at bounding box center [621, 308] width 125 height 16
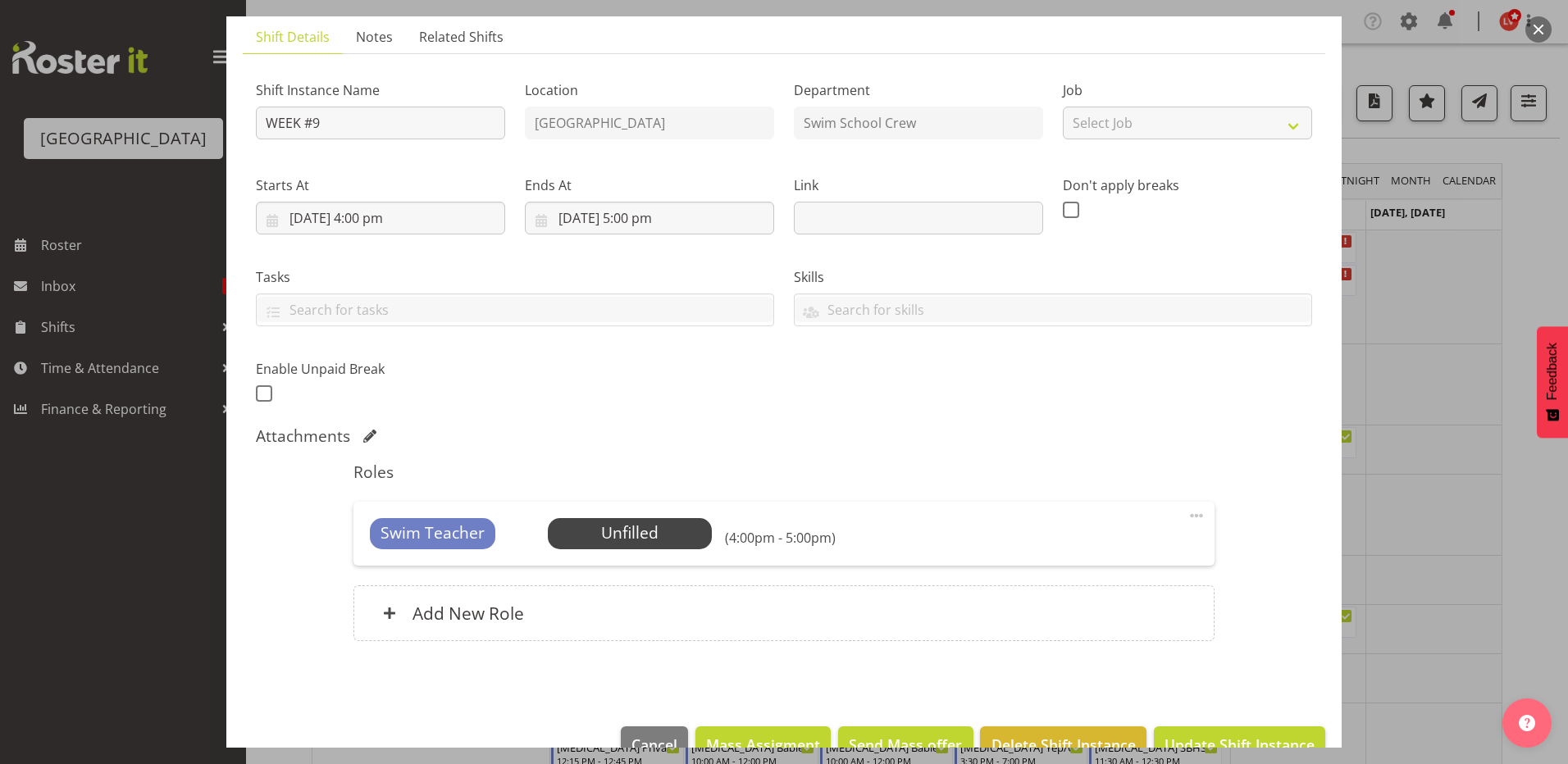
scroll to position [151, 0]
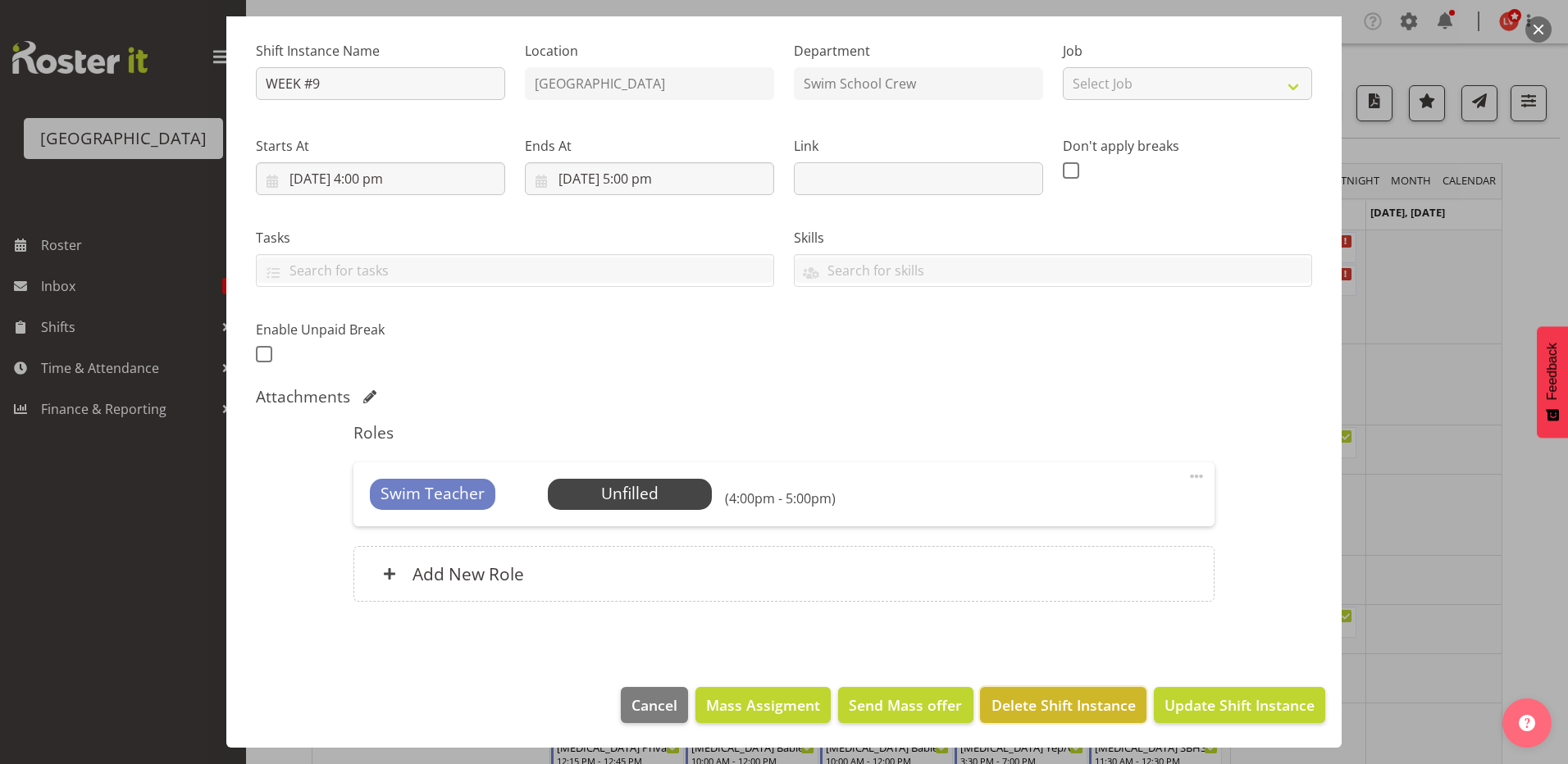
click at [1030, 698] on span "Delete Shift Instance" at bounding box center [1064, 705] width 145 height 21
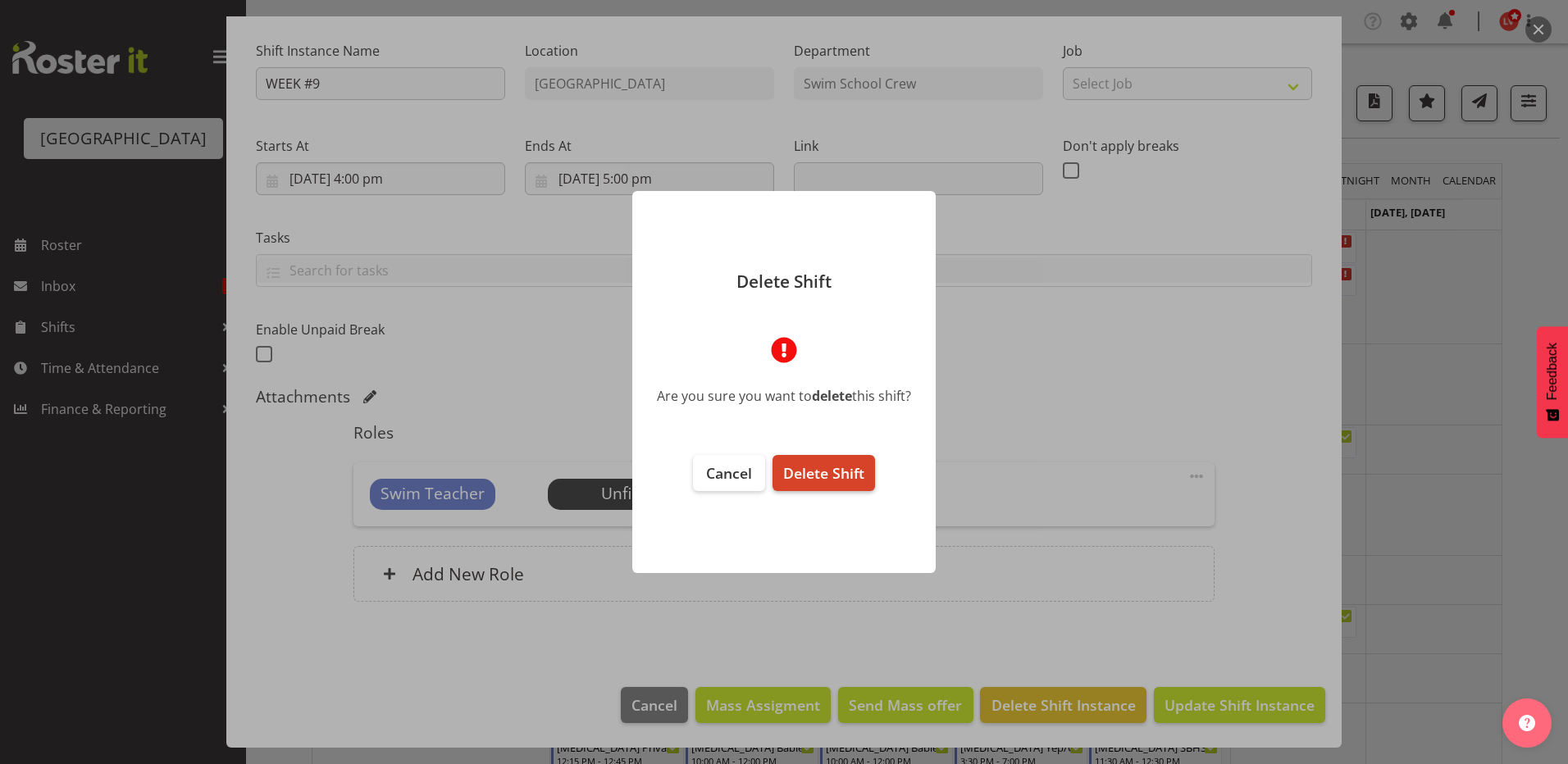
click at [840, 474] on span "Delete Shift" at bounding box center [823, 473] width 81 height 20
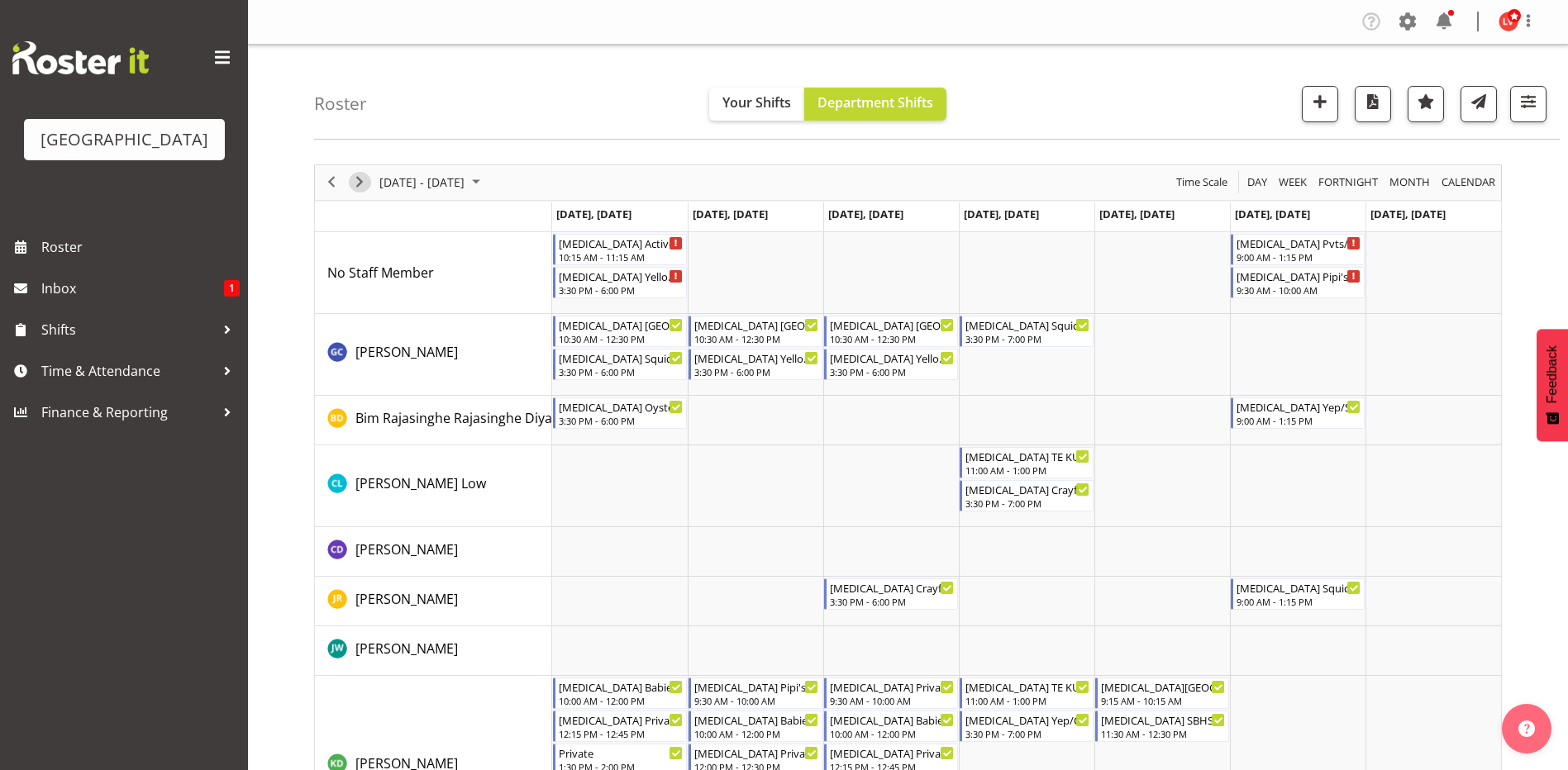
click at [352, 186] on span "Next" at bounding box center [360, 182] width 20 height 21
click at [597, 282] on div "WEEK #10" at bounding box center [621, 274] width 125 height 16
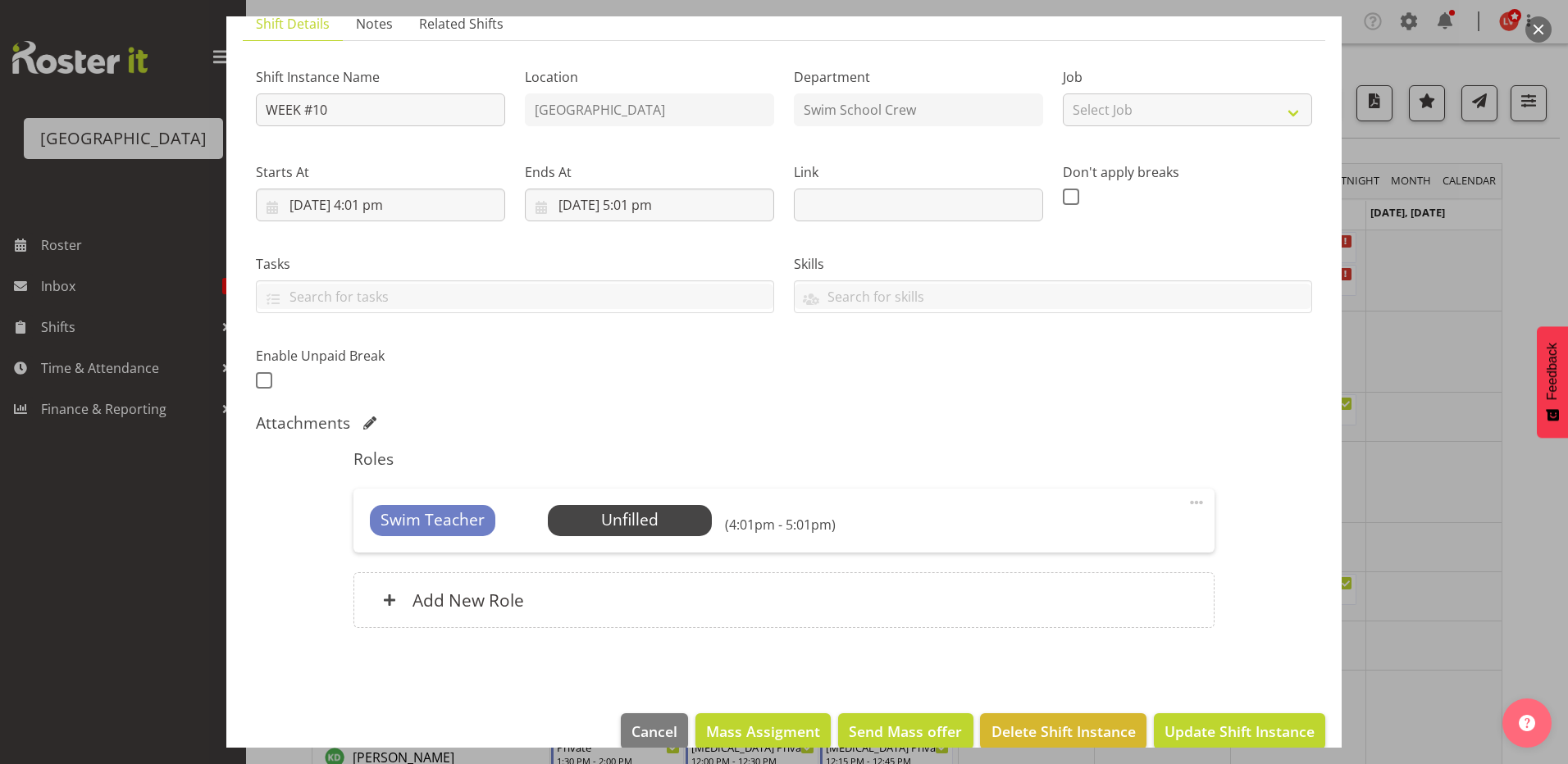
scroll to position [151, 0]
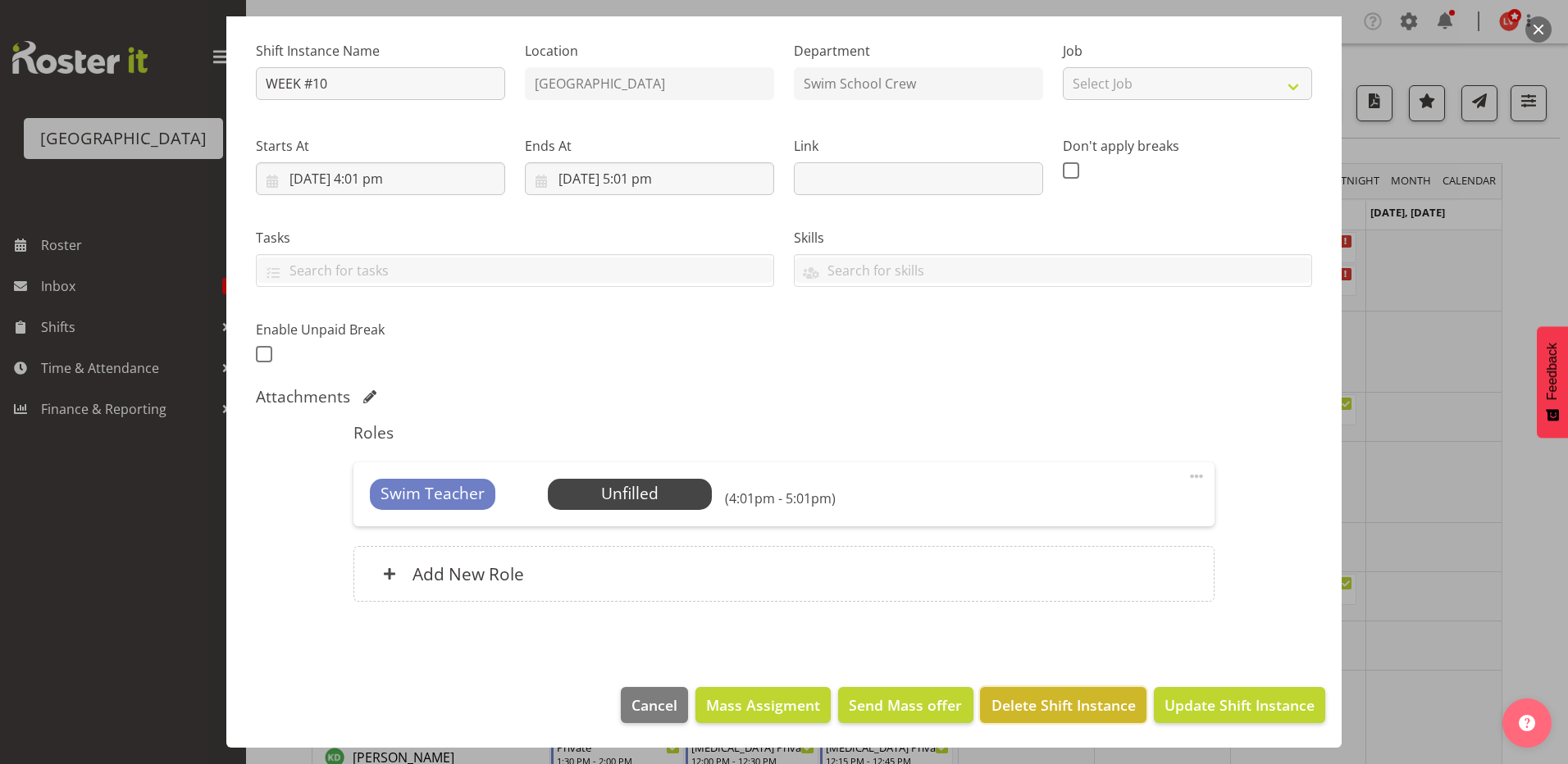
click at [1041, 707] on span "Delete Shift Instance" at bounding box center [1064, 705] width 145 height 21
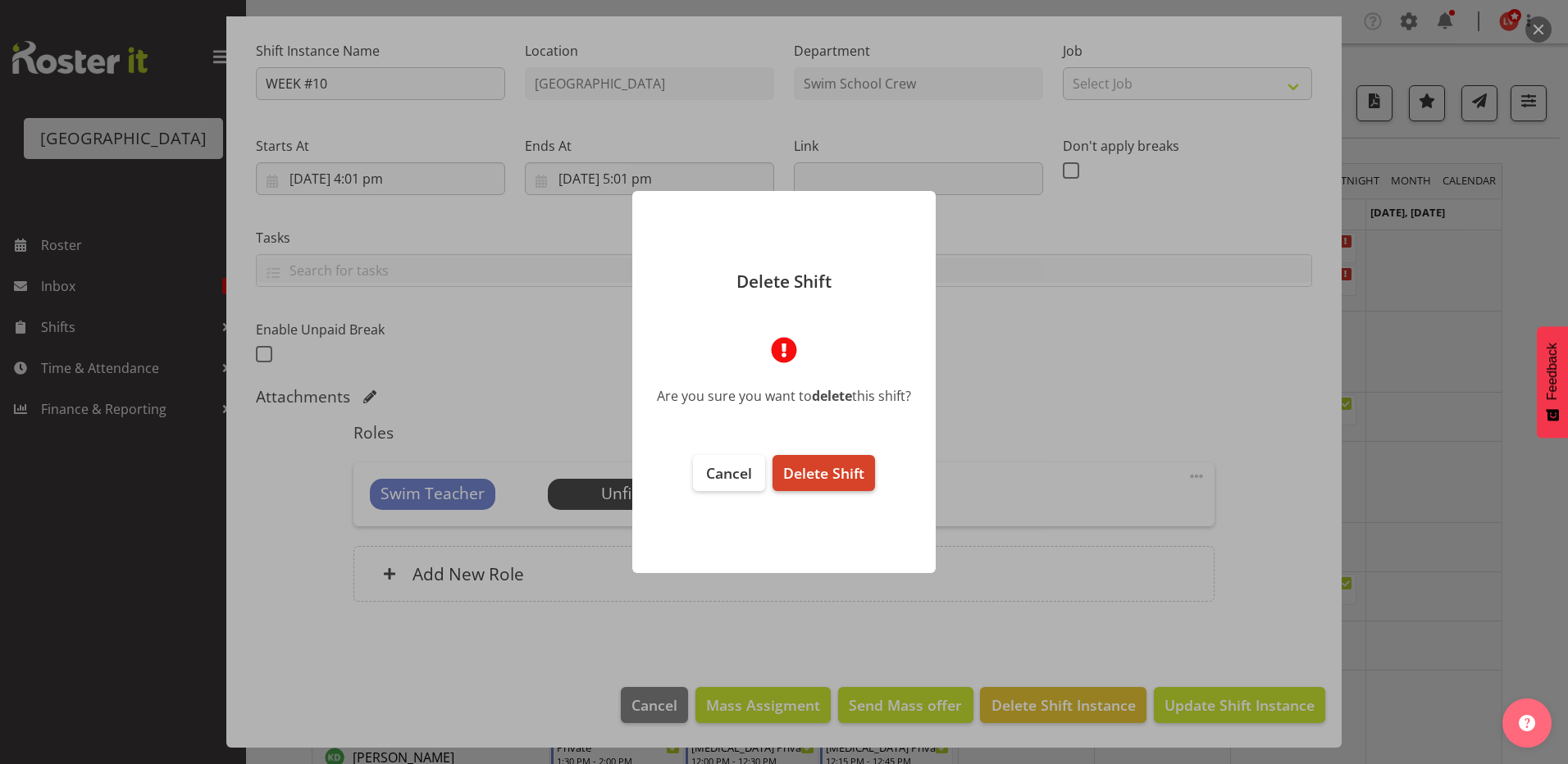
click at [837, 470] on span "Delete Shift" at bounding box center [823, 473] width 81 height 20
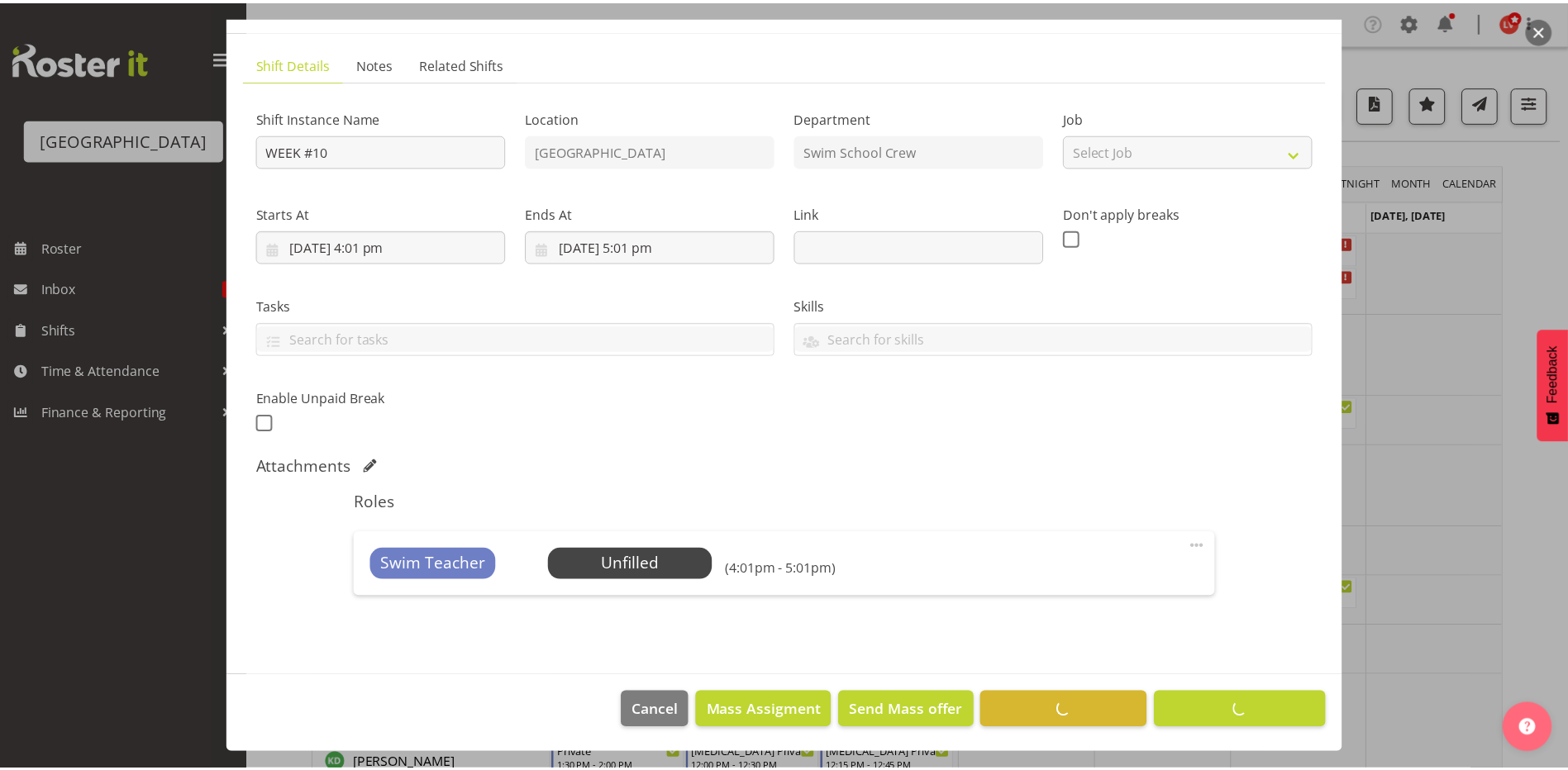
scroll to position [86, 0]
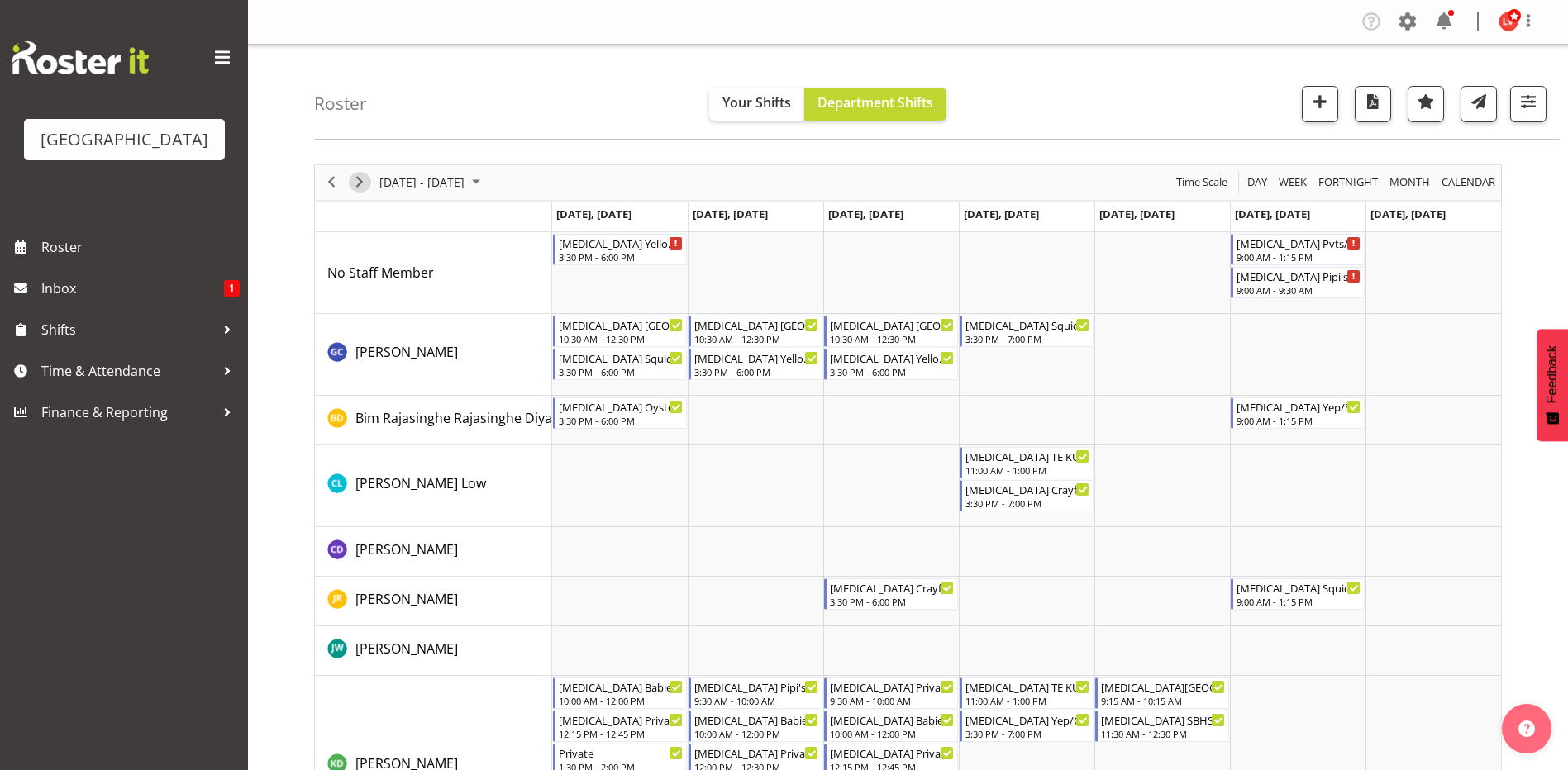
click at [356, 188] on span "Next" at bounding box center [360, 182] width 20 height 21
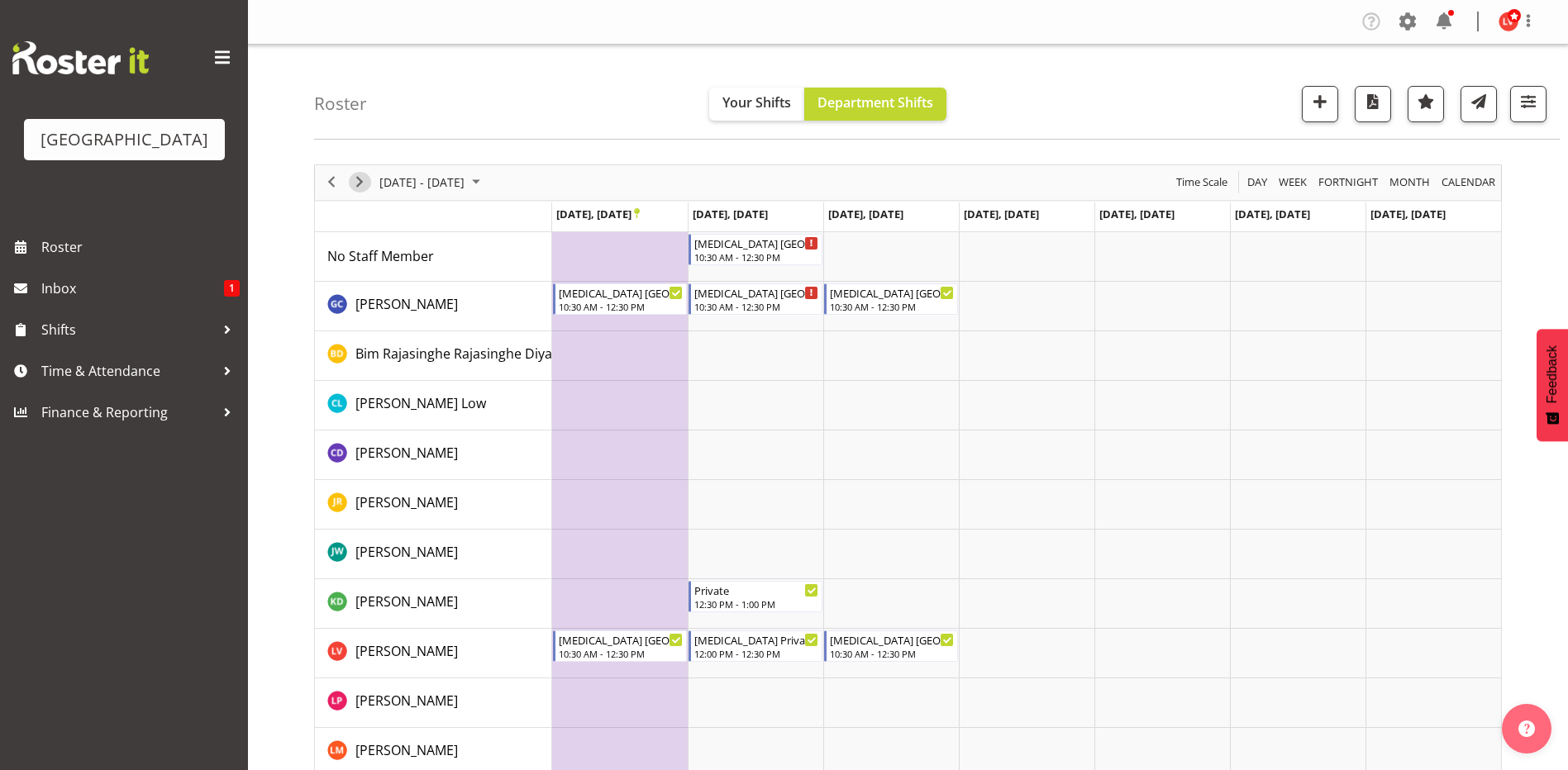
click at [362, 176] on span "Next" at bounding box center [360, 182] width 20 height 21
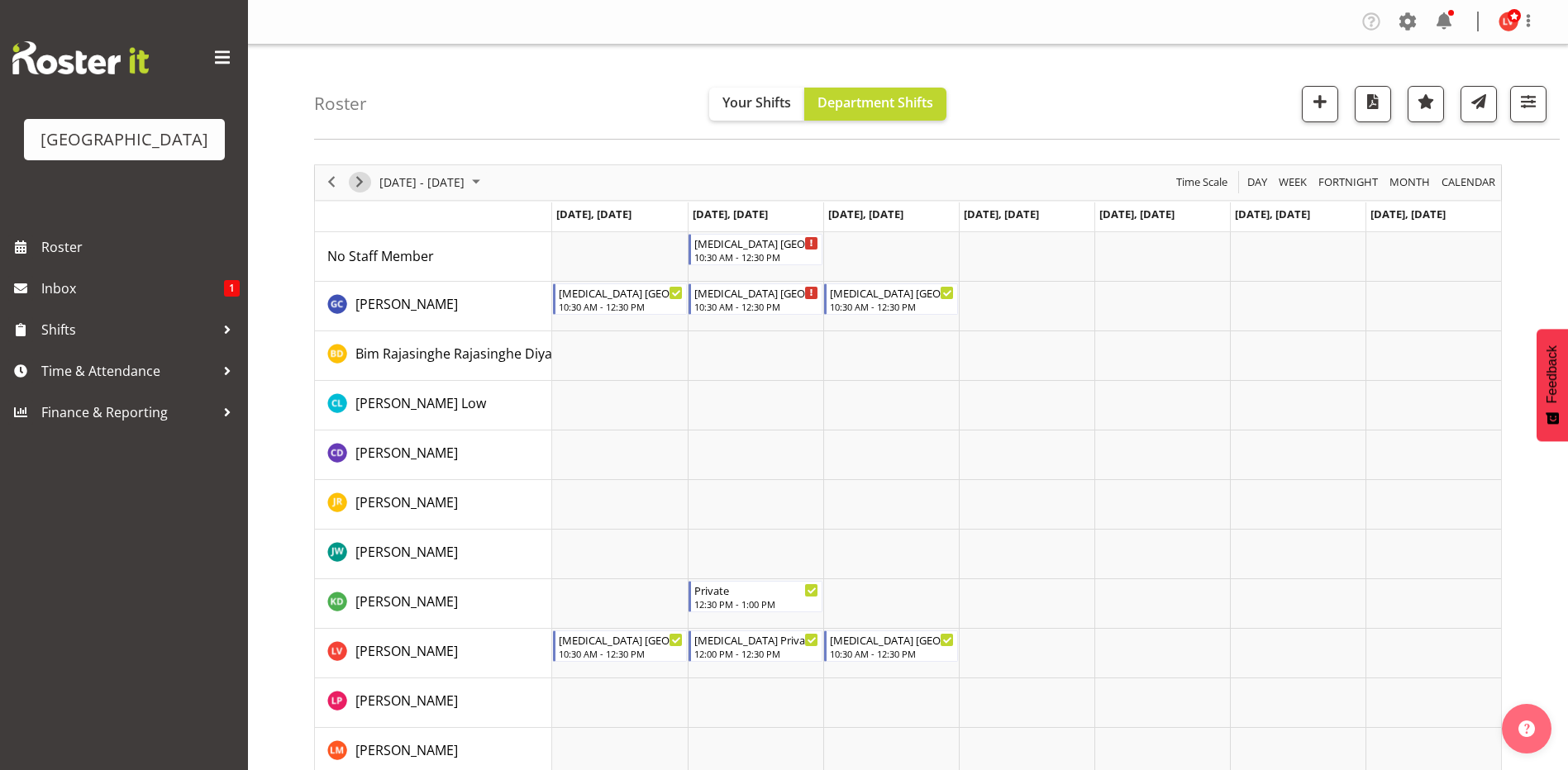
click at [362, 180] on span "Next" at bounding box center [360, 182] width 20 height 21
click at [364, 190] on span "Next" at bounding box center [360, 182] width 20 height 21
click at [366, 182] on span "Next" at bounding box center [360, 182] width 20 height 21
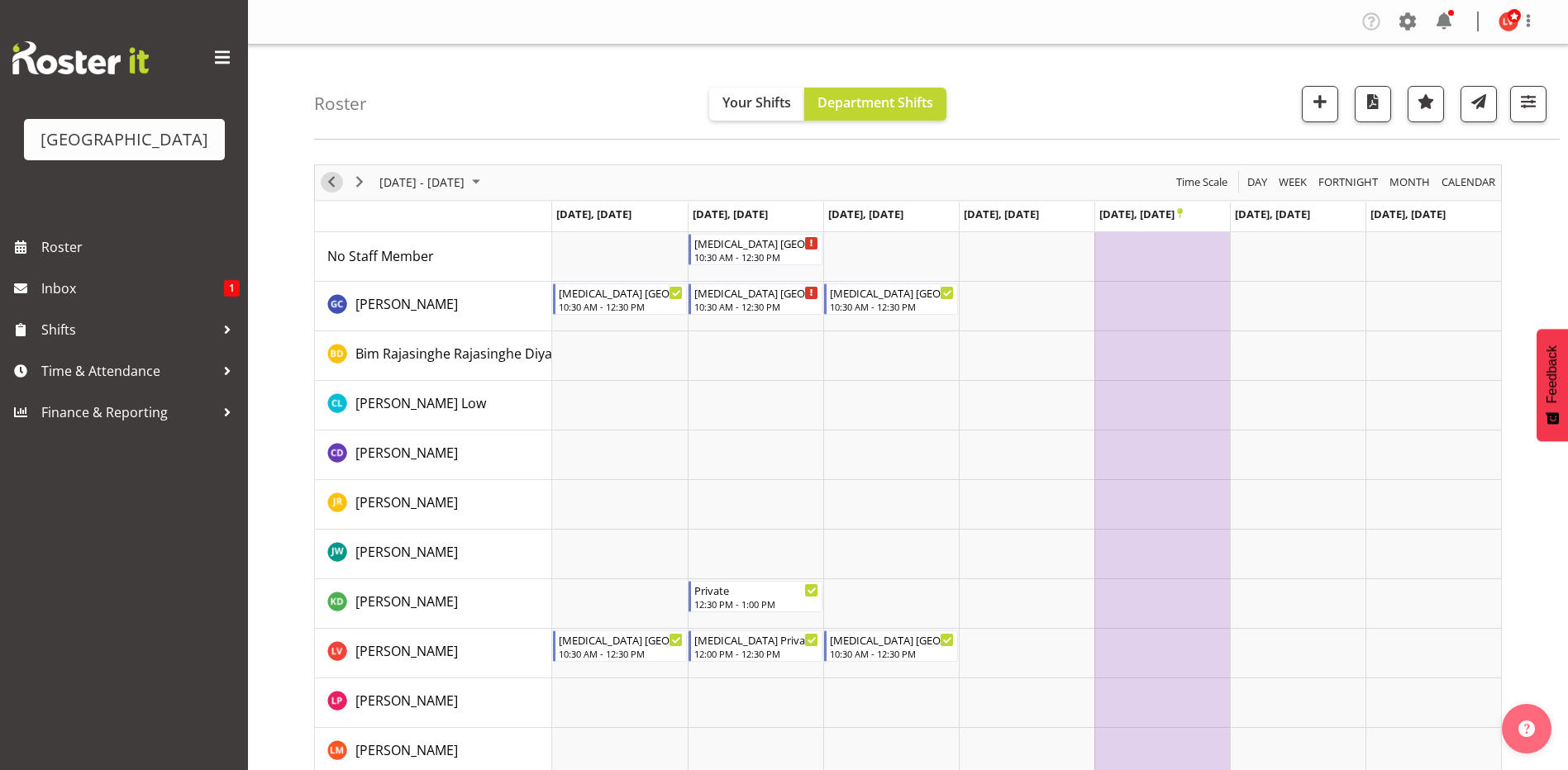
click at [336, 181] on span "Previous" at bounding box center [331, 182] width 20 height 21
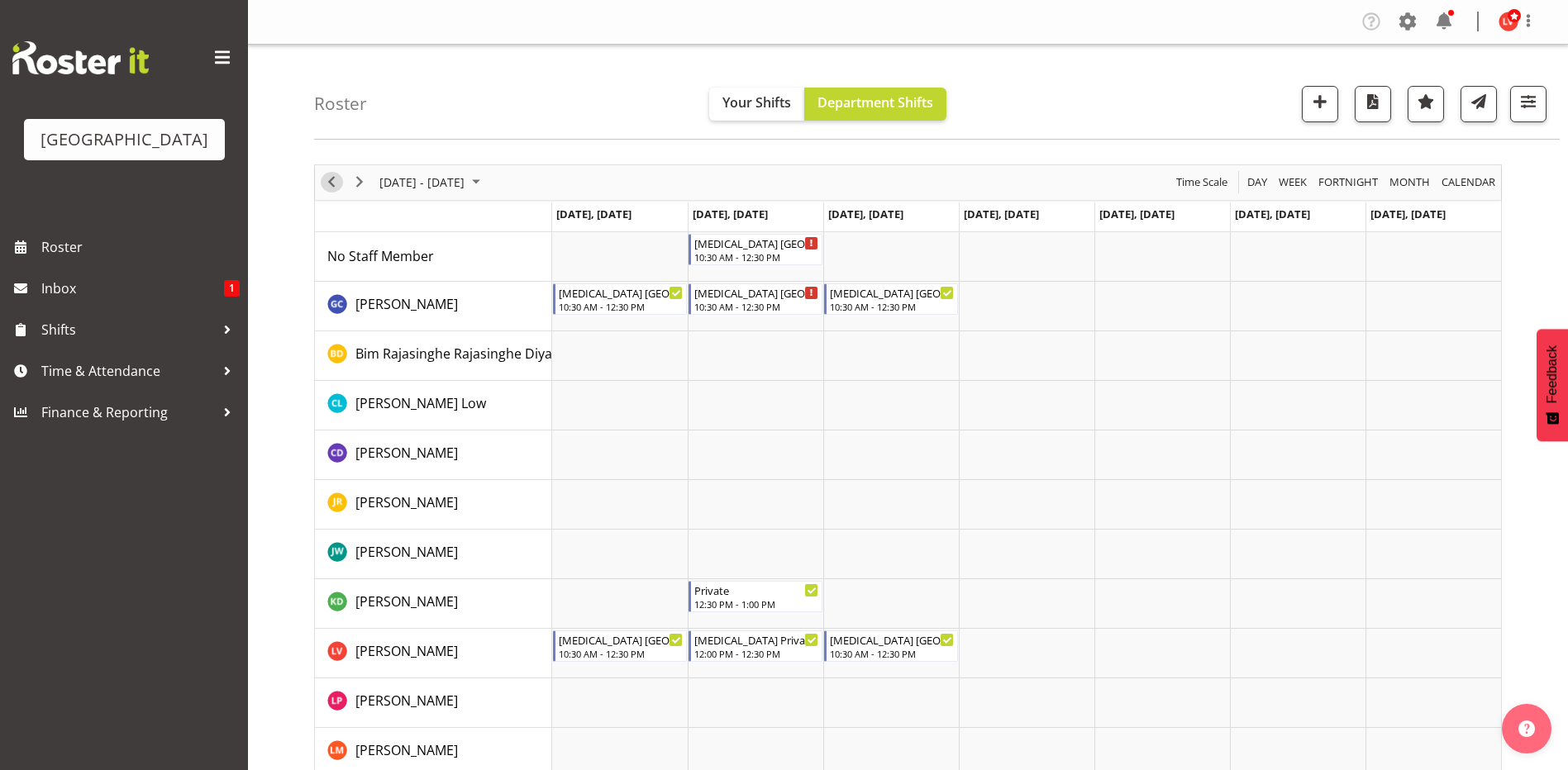
click at [336, 181] on span "Previous" at bounding box center [331, 182] width 20 height 21
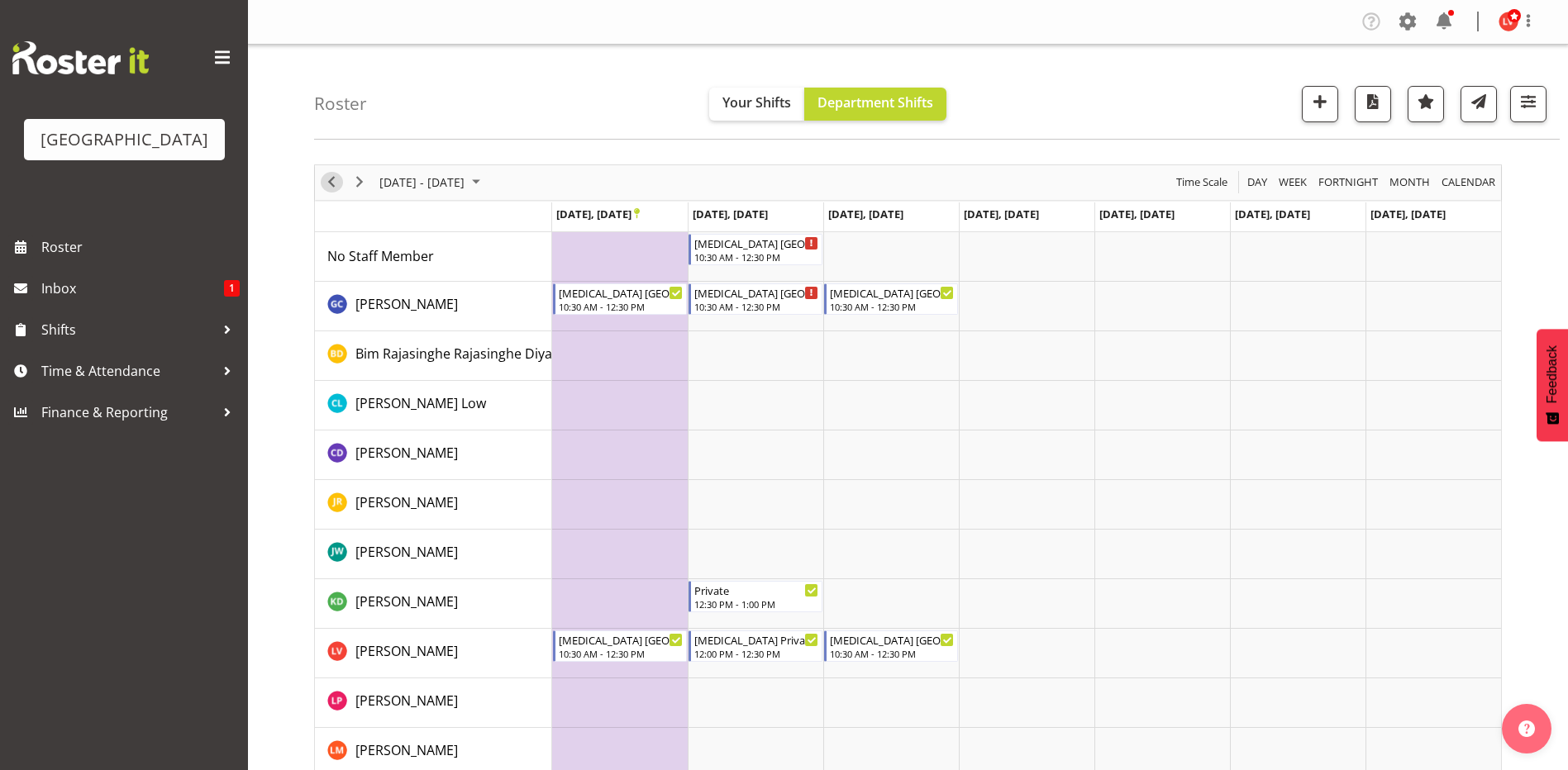
click at [336, 181] on span "Previous" at bounding box center [331, 182] width 20 height 21
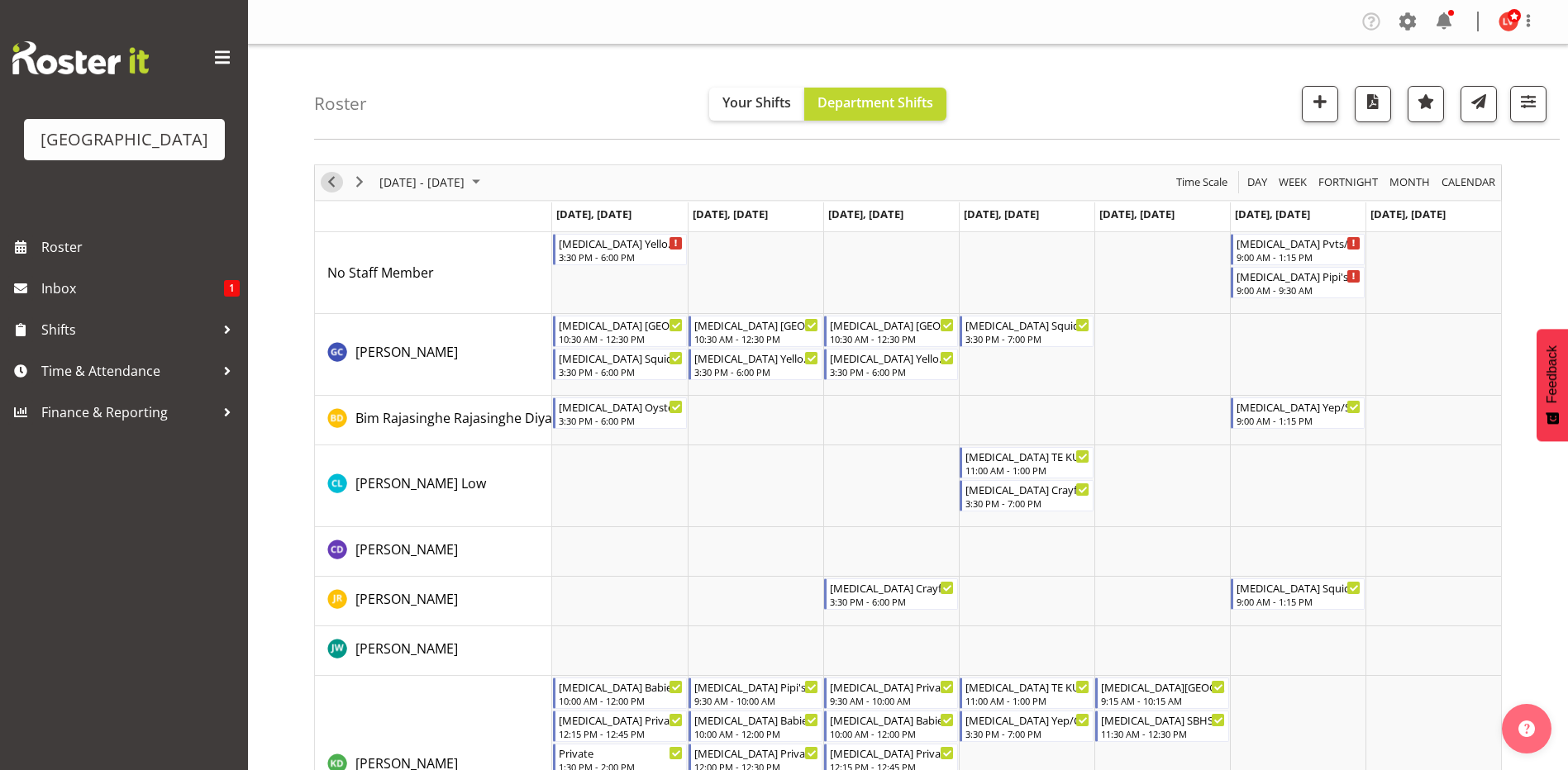
click at [336, 181] on span "Previous" at bounding box center [331, 182] width 20 height 21
click at [147, 278] on span "Inbox" at bounding box center [132, 289] width 182 height 25
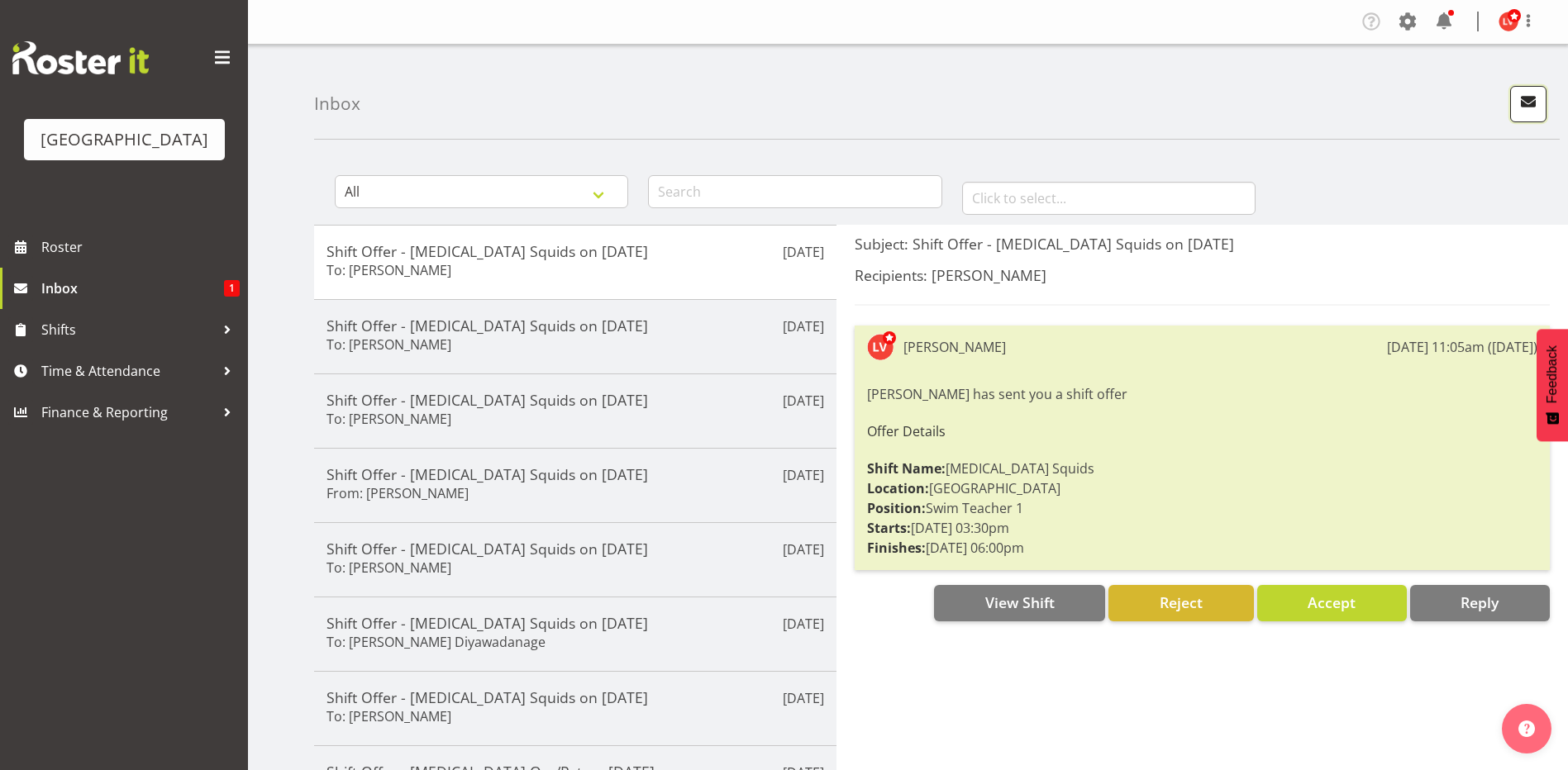
click at [1516, 97] on button "button" at bounding box center [1529, 105] width 36 height 36
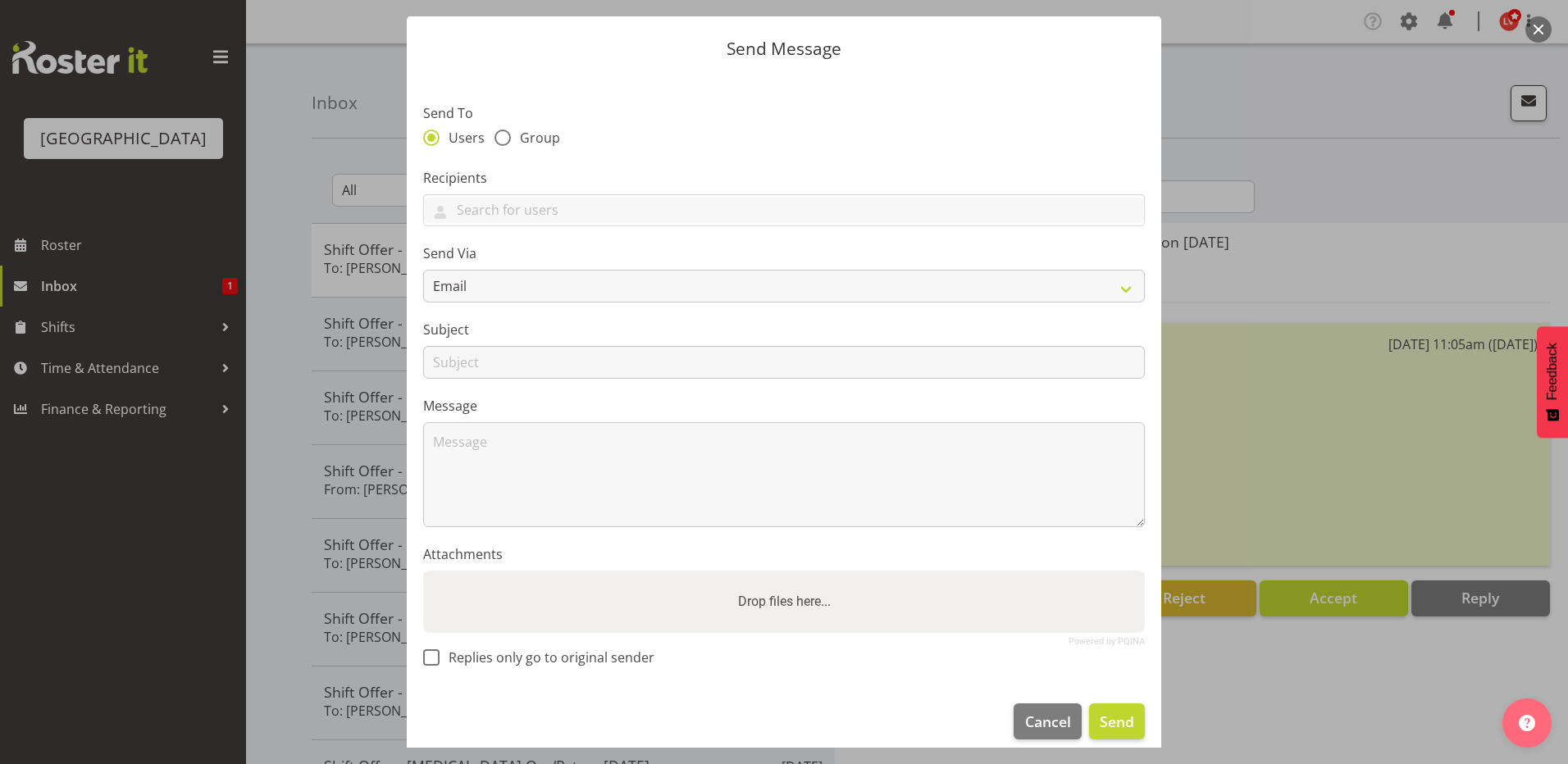
scroll to position [58, 0]
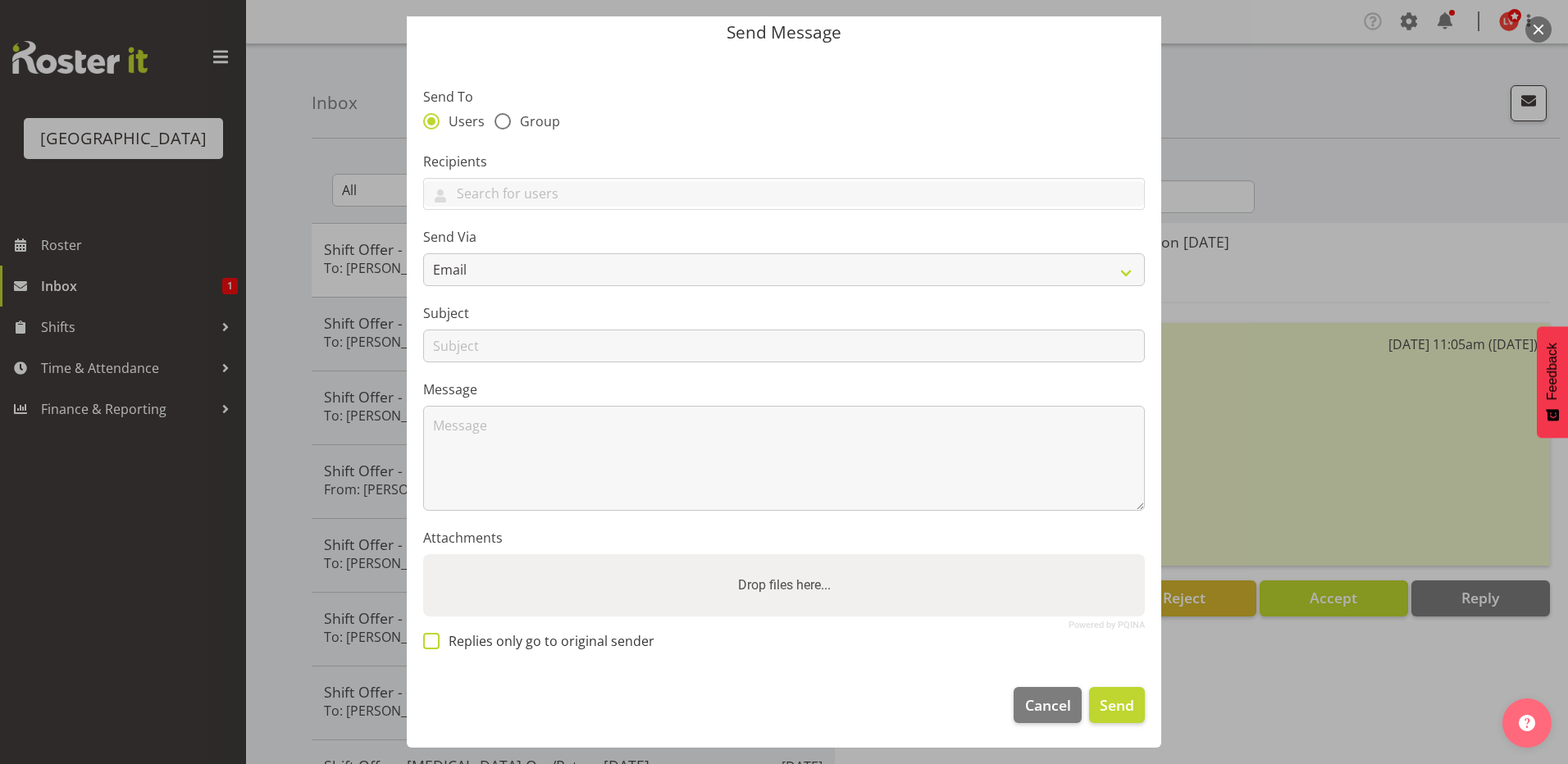
click at [431, 637] on span at bounding box center [431, 640] width 16 height 16
click at [431, 637] on input "Replies only go to original sender" at bounding box center [428, 641] width 10 height 10
checkbox input "true"
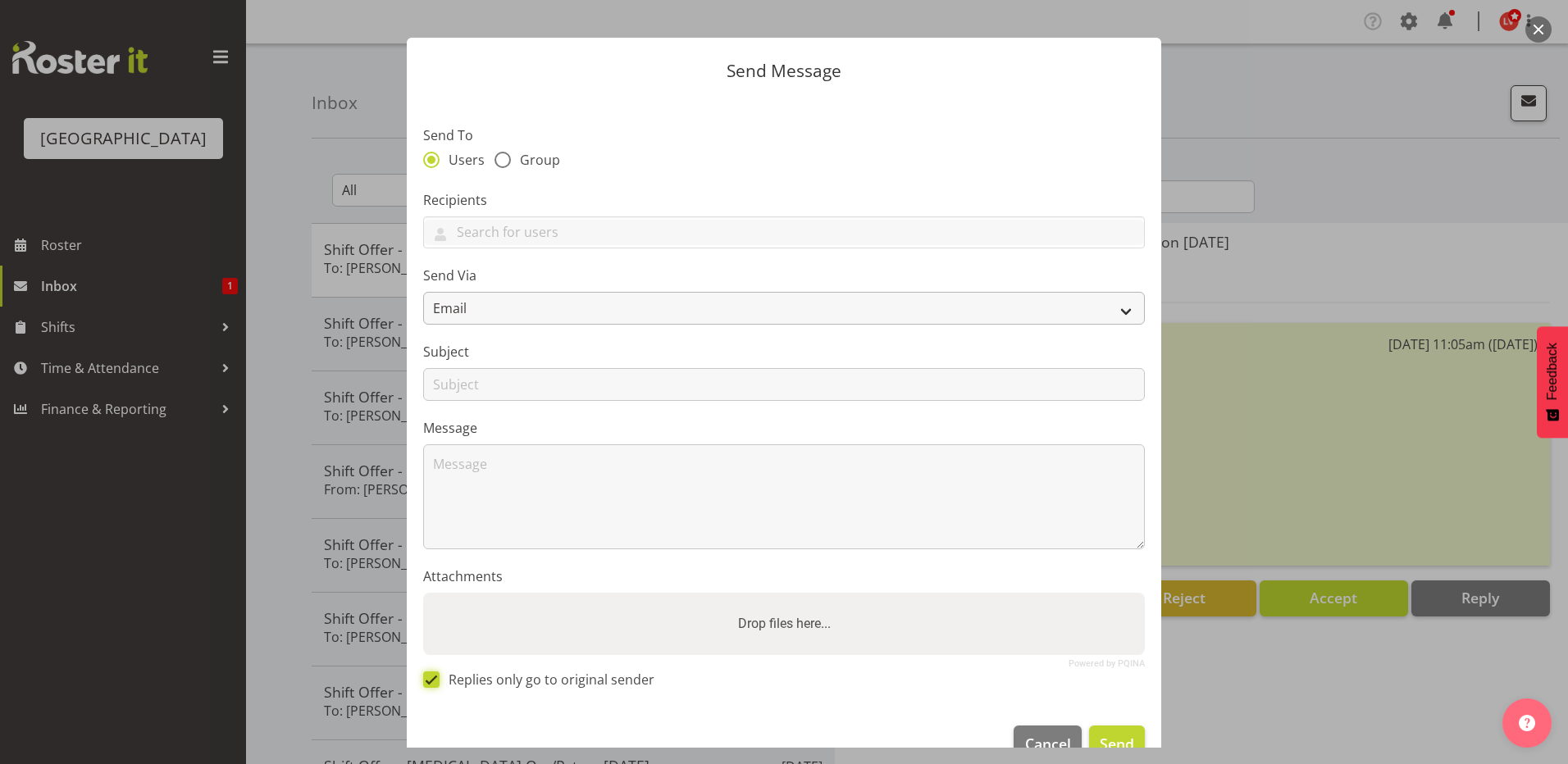
scroll to position [0, 0]
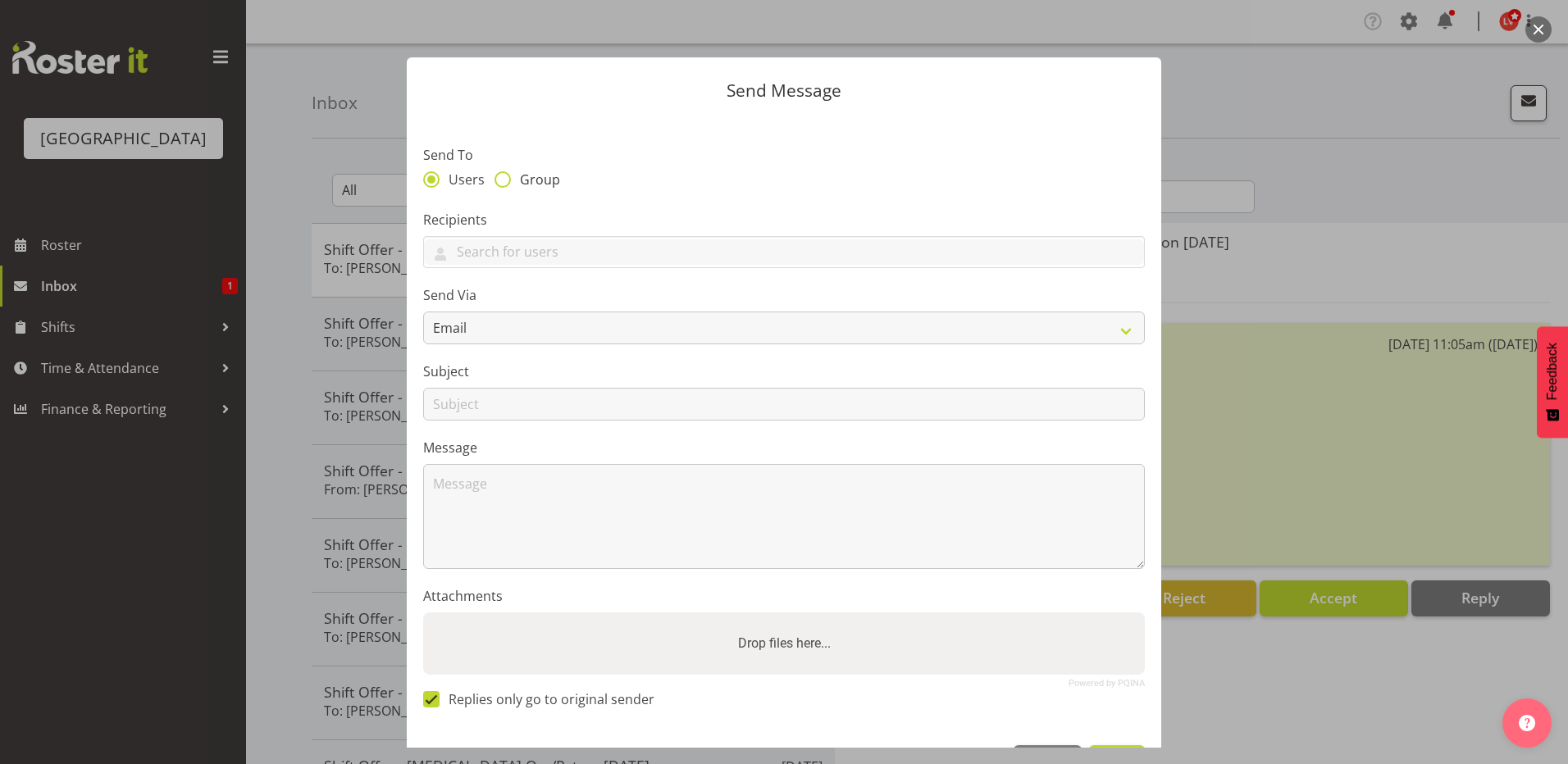
click at [498, 182] on span at bounding box center [502, 179] width 16 height 16
click at [498, 182] on input "Group" at bounding box center [500, 179] width 10 height 10
radio input "true"
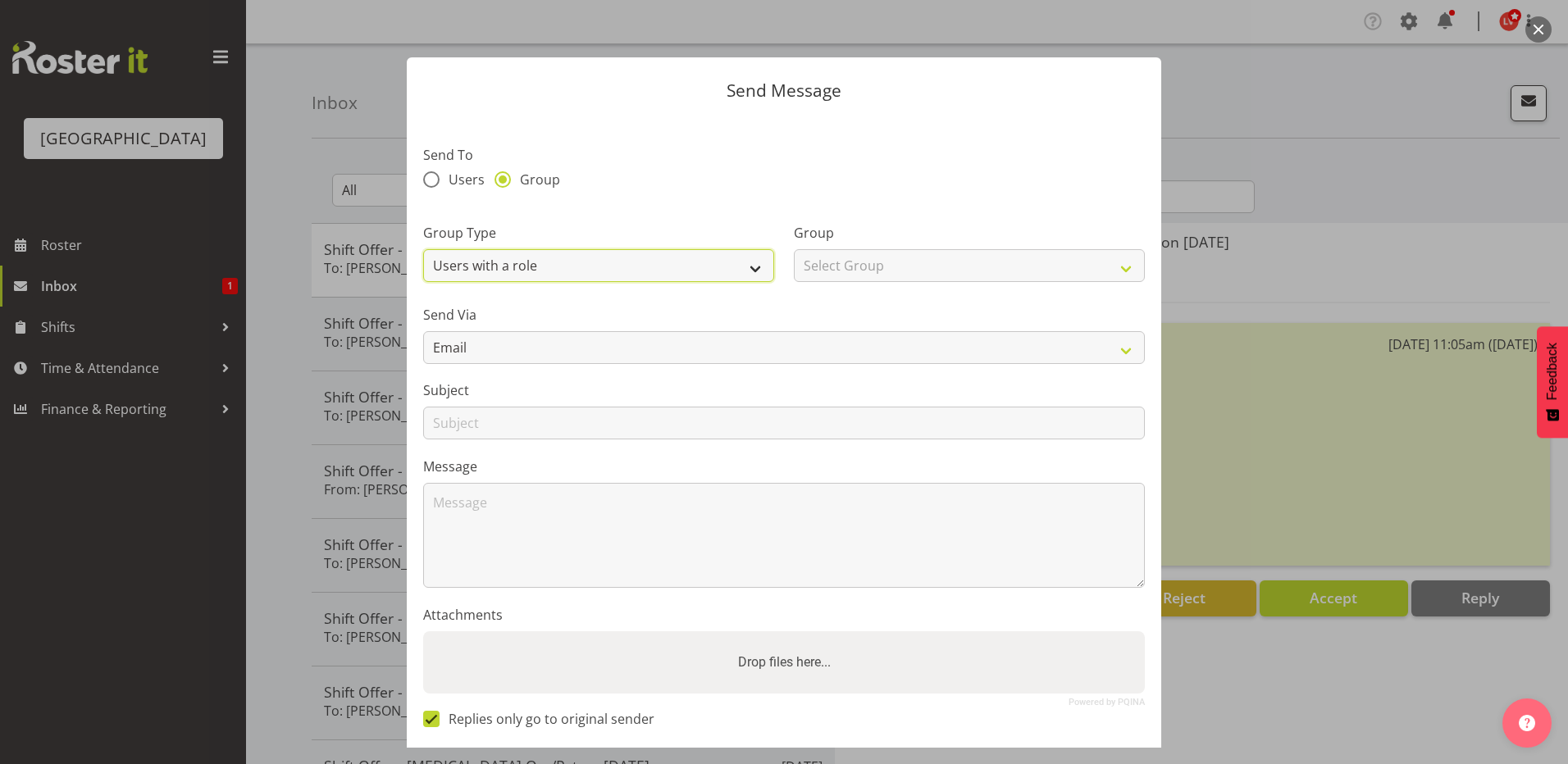
click at [485, 258] on select "Users with a role Users with a skill Primary users in a location All users in a…" at bounding box center [598, 265] width 351 height 32
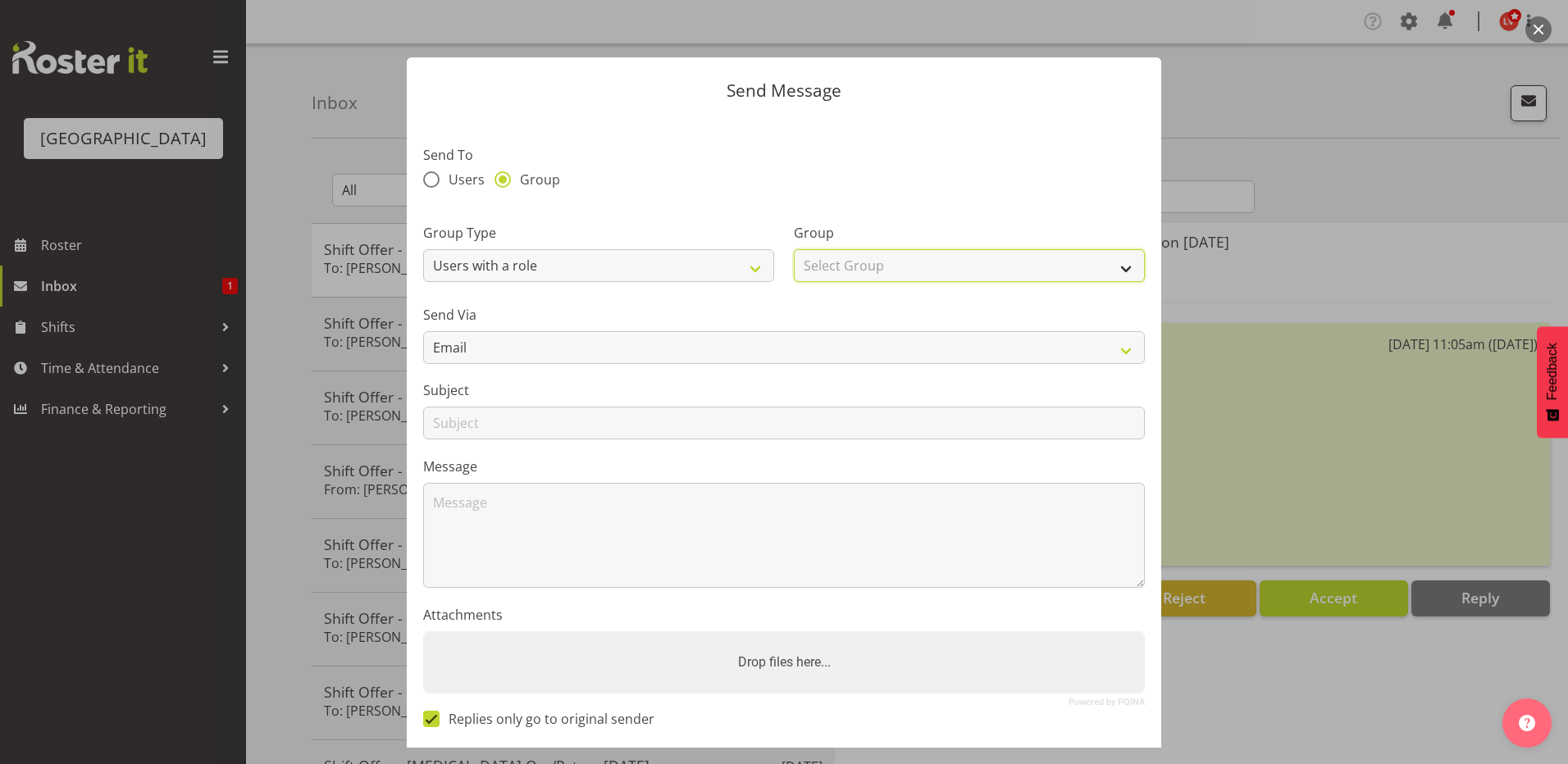
click at [968, 274] on select "Select Group Aquatic Customer Services Officer Cleaner - Splash Palace Faciltie…" at bounding box center [969, 265] width 351 height 32
select select "98"
click at [794, 249] on select "Select Group Aquatic Customer Services Officer Cleaner - Splash Palace Faciltie…" at bounding box center [969, 265] width 351 height 32
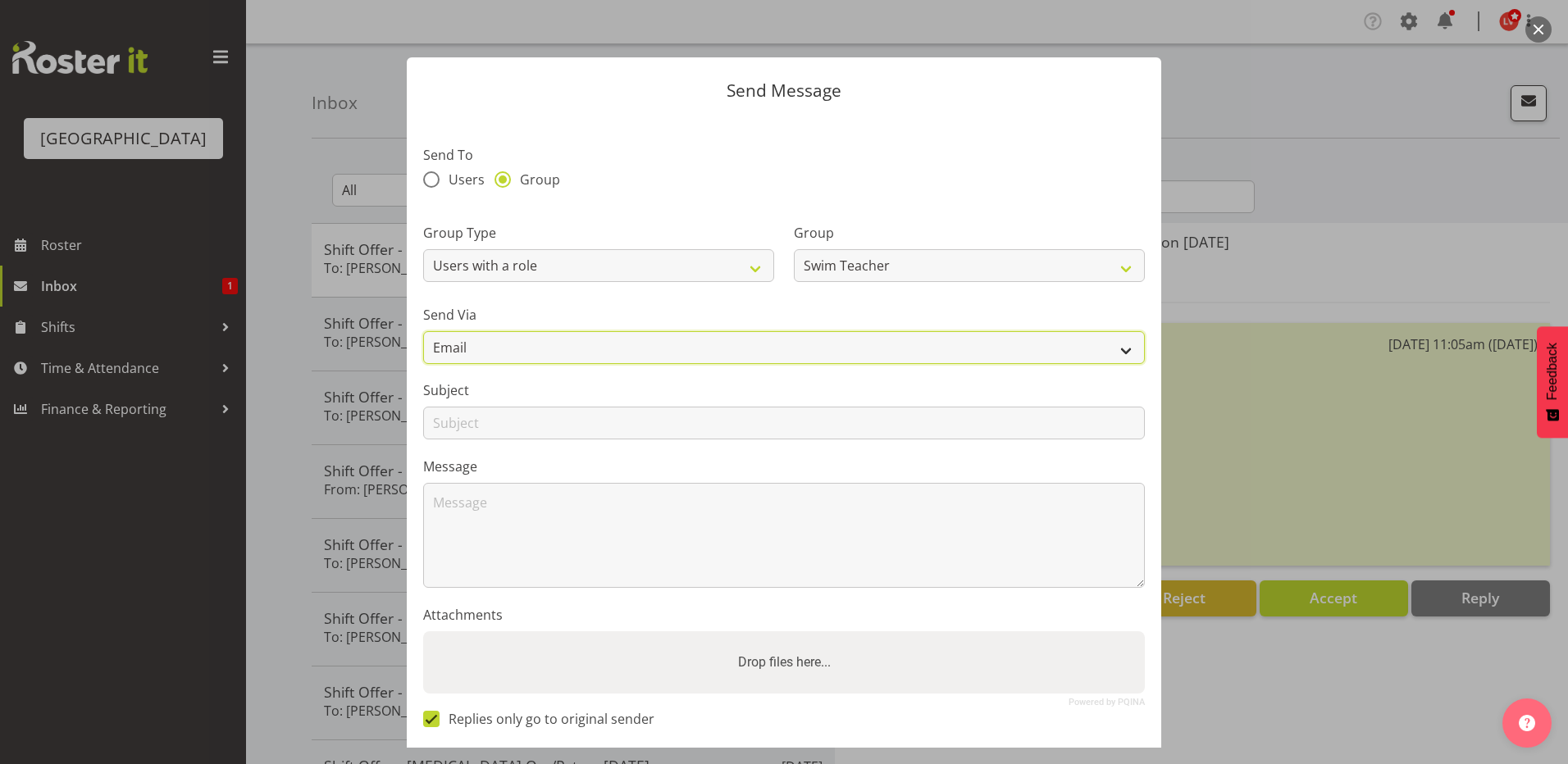
click at [469, 347] on select "Email SMS" at bounding box center [784, 347] width 721 height 32
select select "sms"
click at [423, 331] on select "Email SMS" at bounding box center [784, 347] width 721 height 32
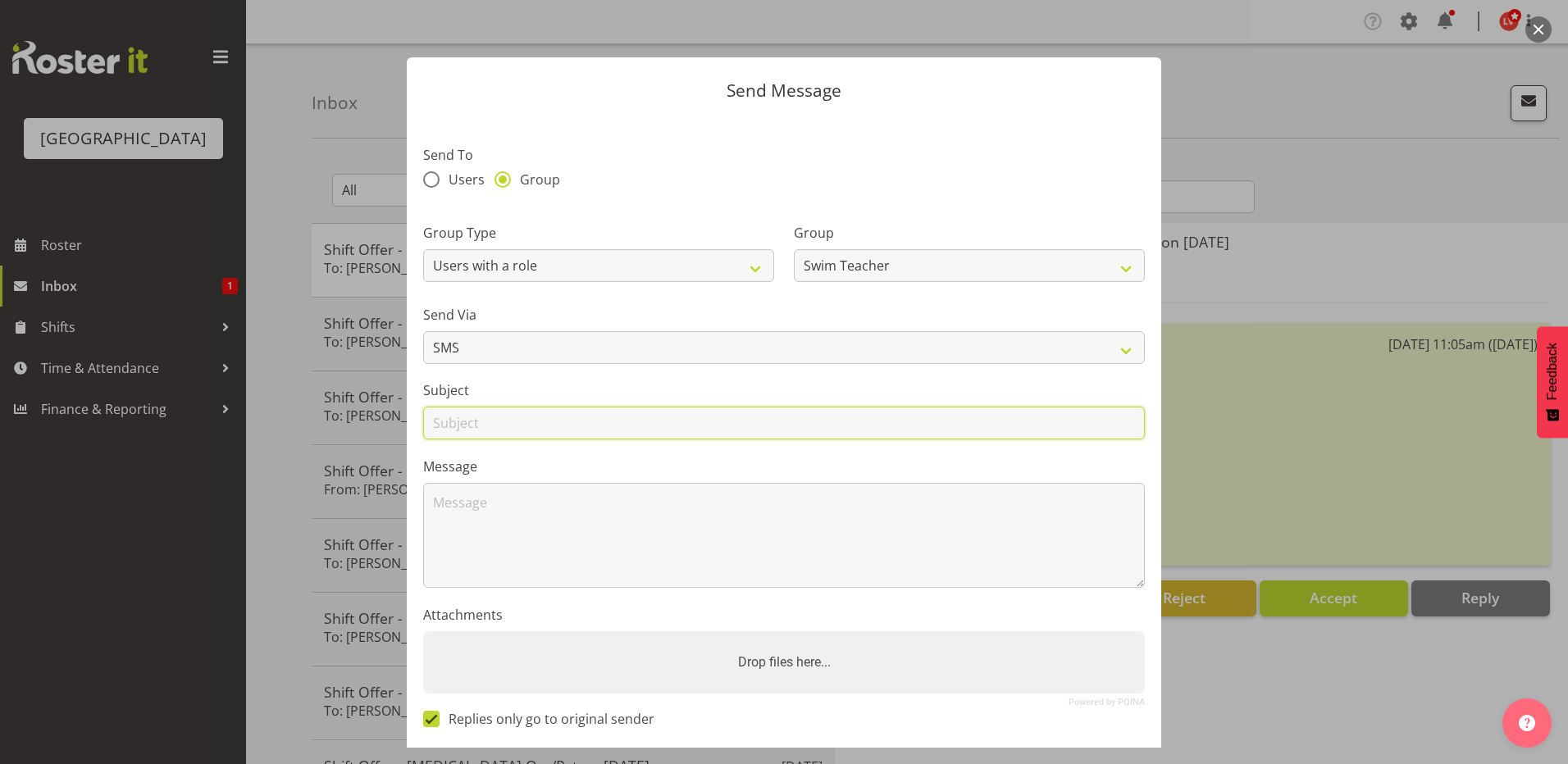
click at [455, 419] on input "text" at bounding box center [784, 422] width 721 height 32
type input "Roster"
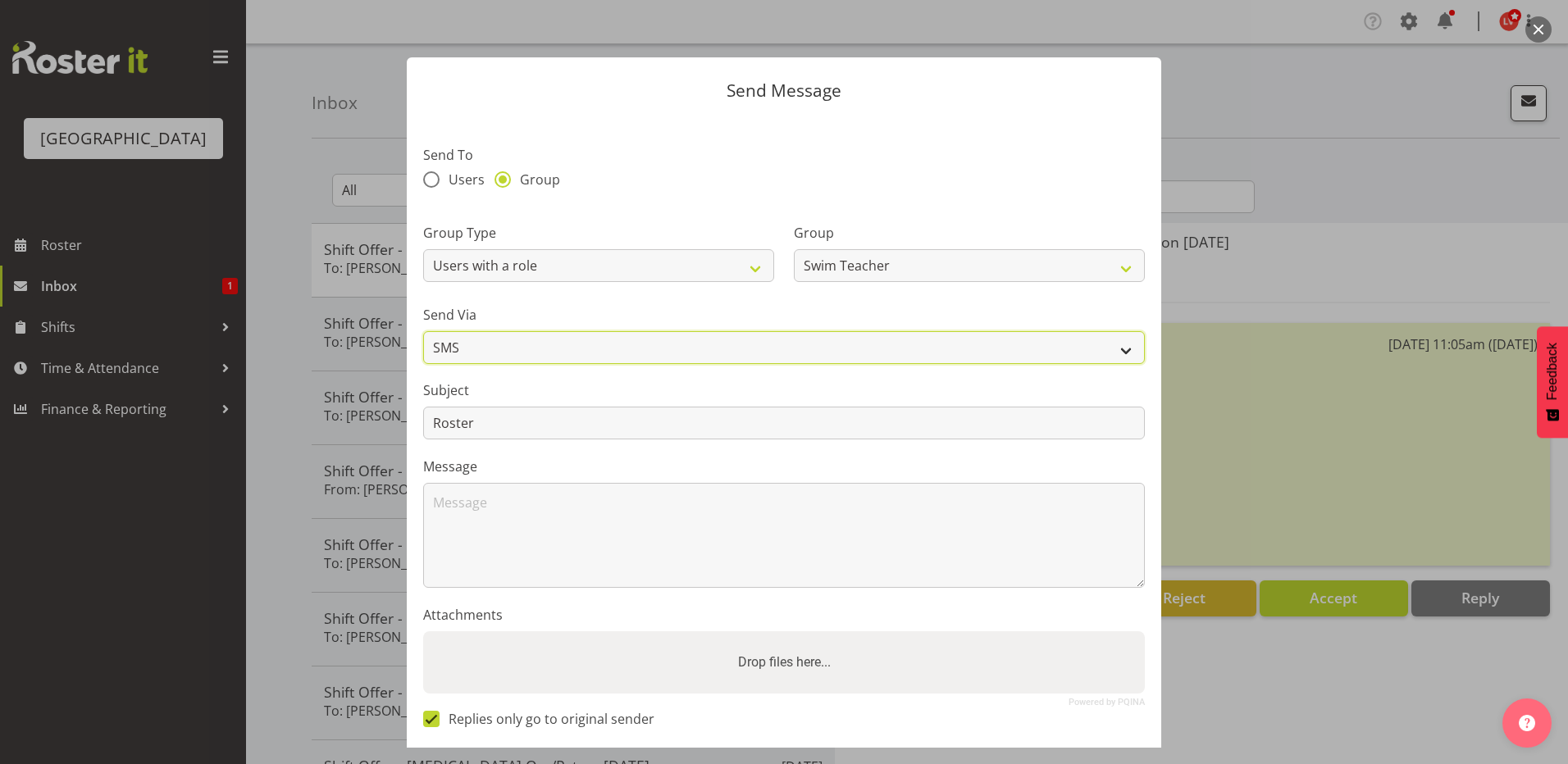
click at [485, 349] on select "Email SMS" at bounding box center [784, 347] width 721 height 32
select select "email"
click at [423, 331] on select "Email SMS" at bounding box center [784, 347] width 721 height 32
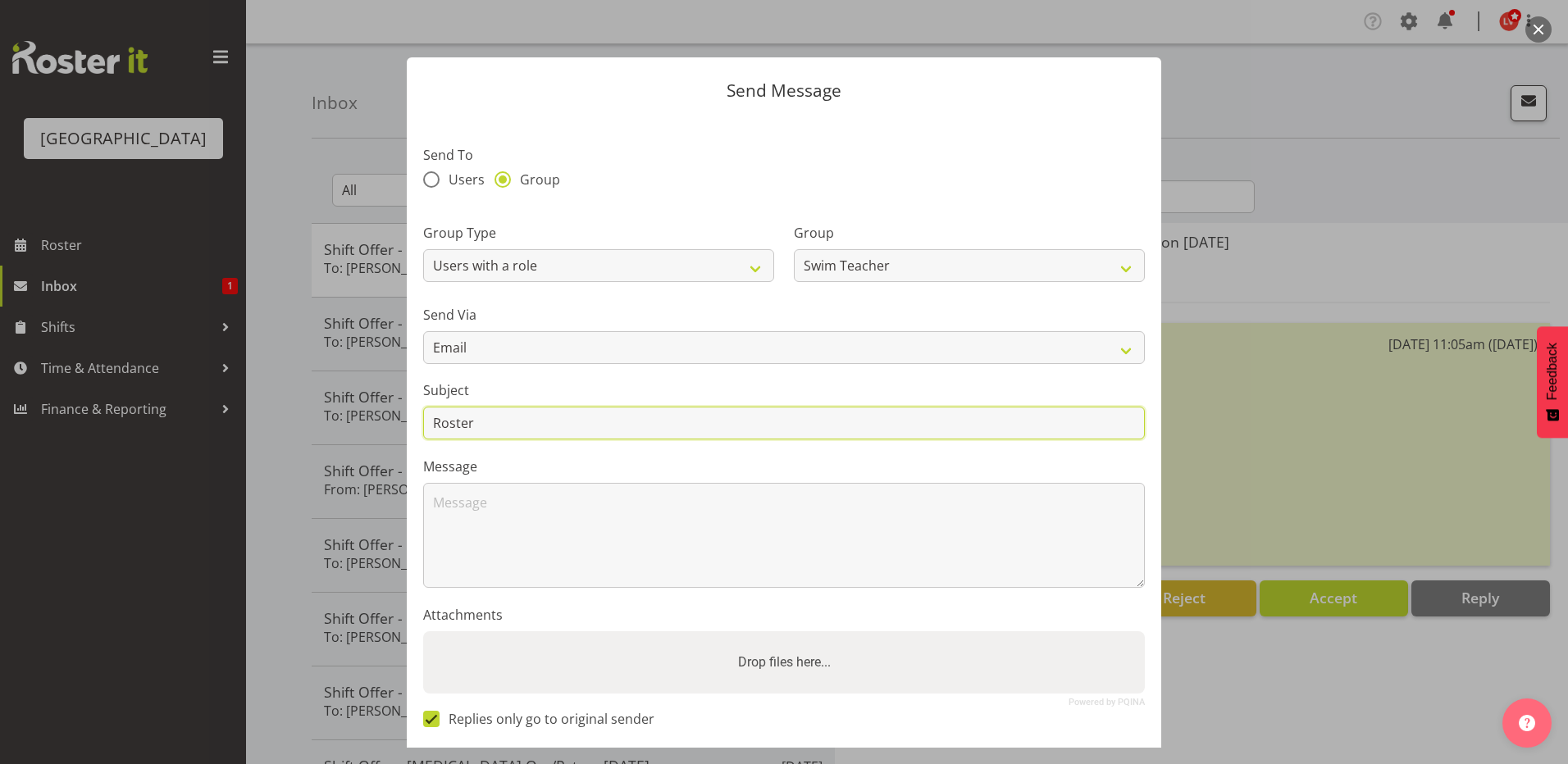
click at [470, 423] on input "Roster" at bounding box center [784, 422] width 721 height 32
drag, startPoint x: 480, startPoint y: 424, endPoint x: 412, endPoint y: 413, distance: 68.9
click at [412, 413] on section "Send To Users Group Group Type Users with a role Users with a skill Primary use…" at bounding box center [783, 432] width 755 height 633
type input "W"
click at [488, 425] on input "Roster it" at bounding box center [784, 422] width 721 height 32
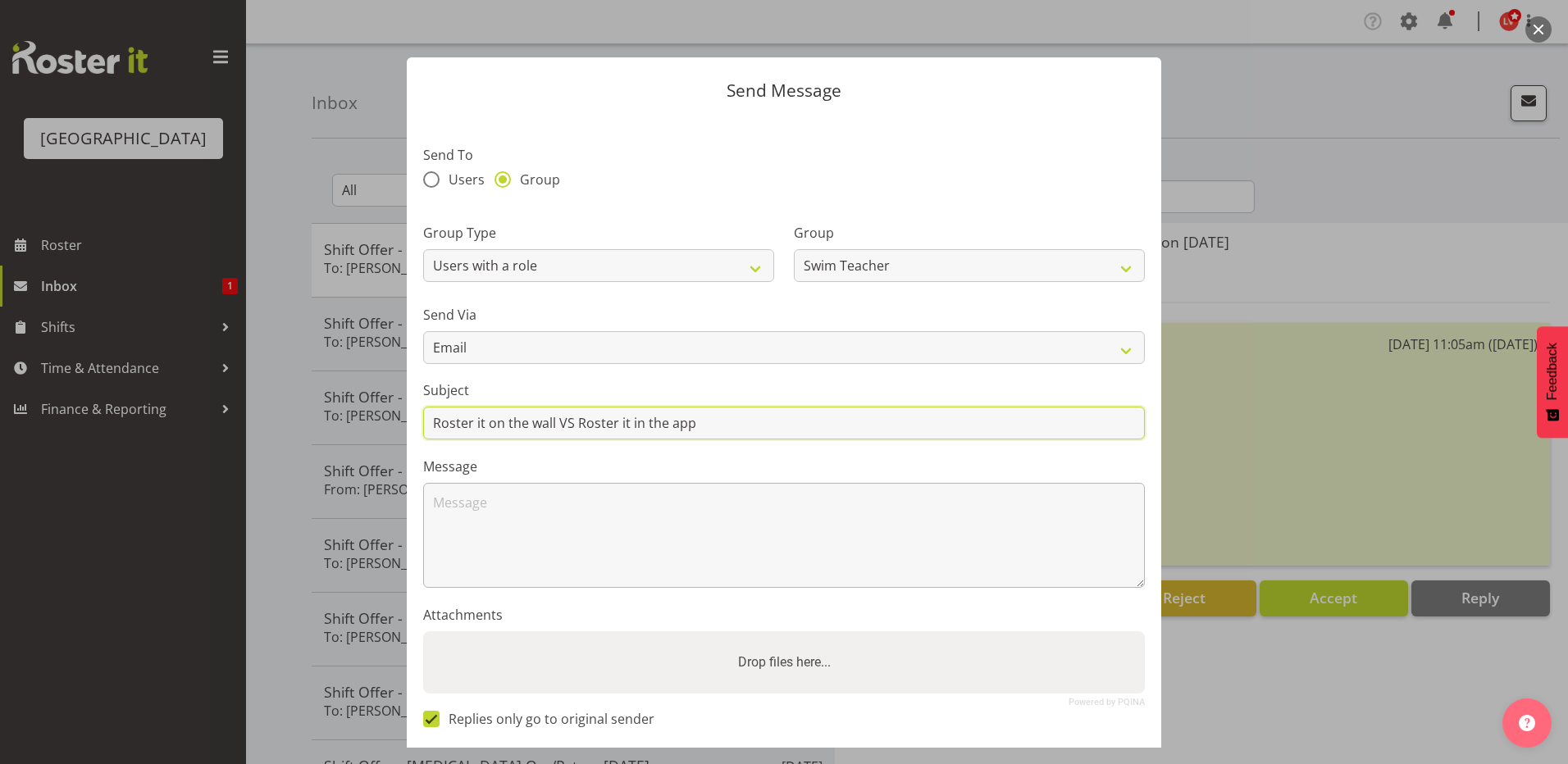
type input "Roster it on the wall VS Roster it in the app"
click at [434, 497] on textarea at bounding box center [784, 536] width 721 height 105
type textarea "J"
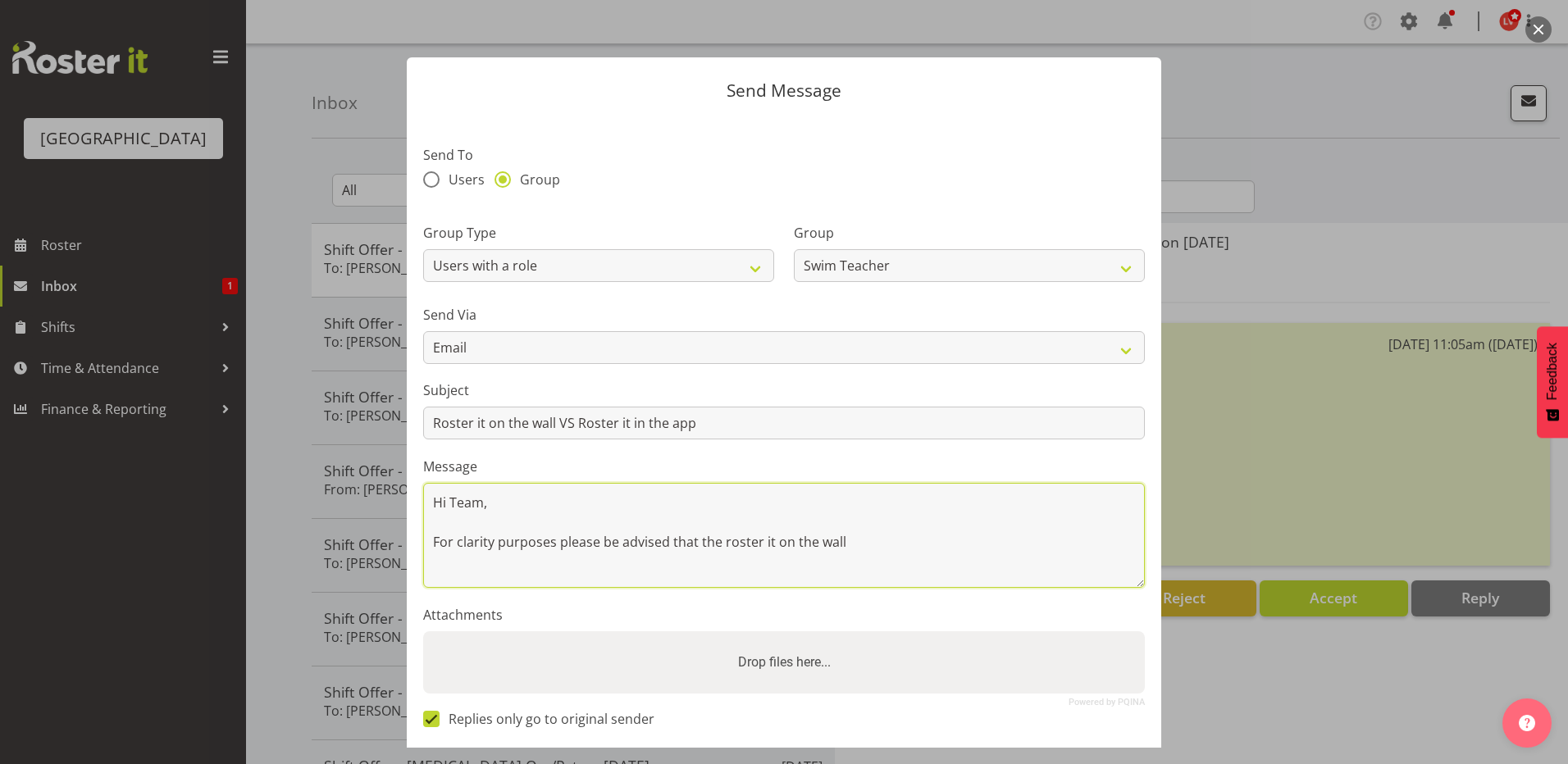
click at [867, 536] on textarea "Hi Team, For clarity purposes please be advised that the roster it on the wall" at bounding box center [784, 536] width 721 height 105
type textarea "Hi Team, For clarity purposes please be advised that the roster it on the wall"
